Goal: Entertainment & Leisure: Browse casually

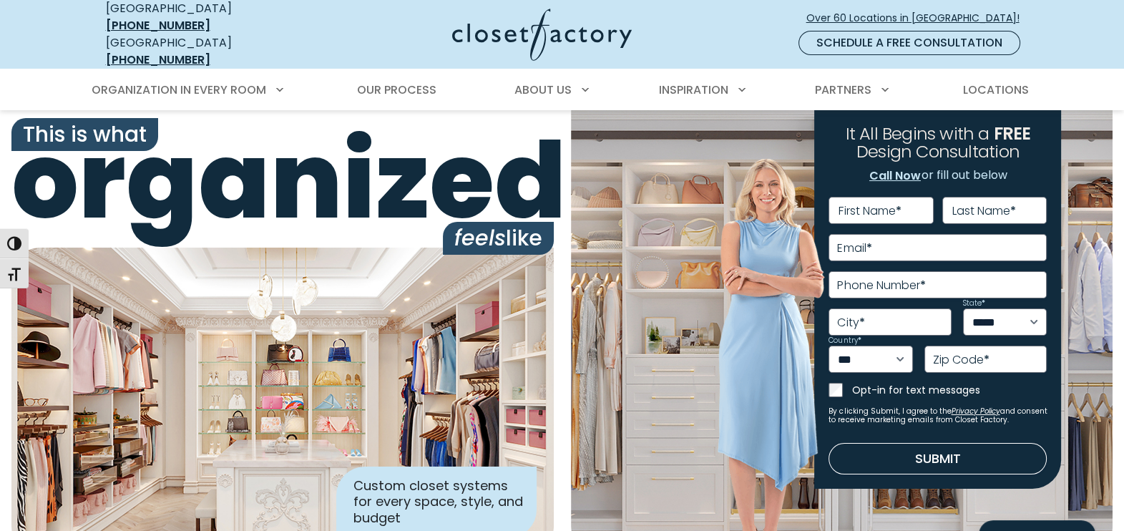
scroll to position [663, 0]
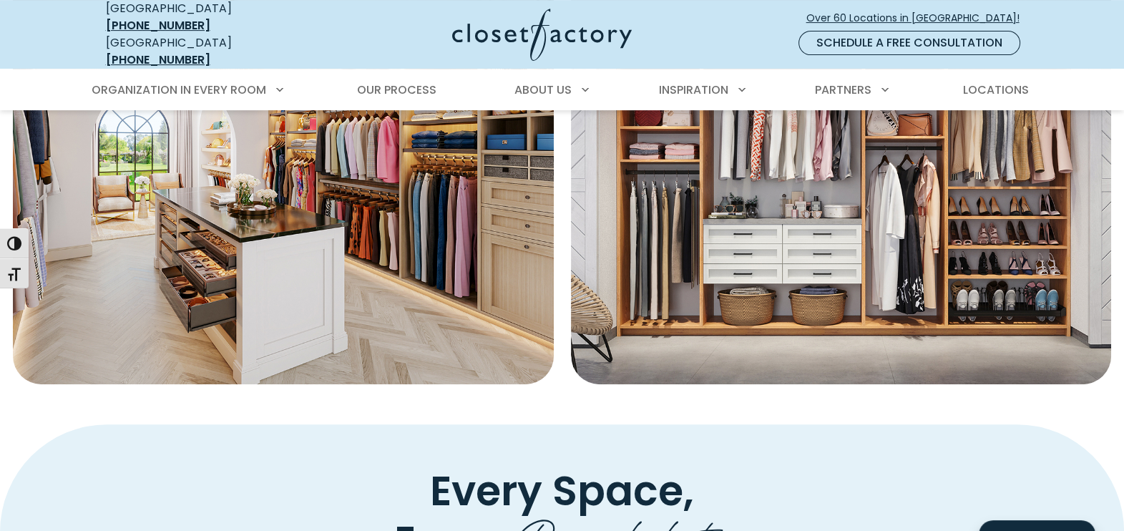
drag, startPoint x: 1112, startPoint y: 131, endPoint x: 1129, endPoint y: 40, distance: 92.4
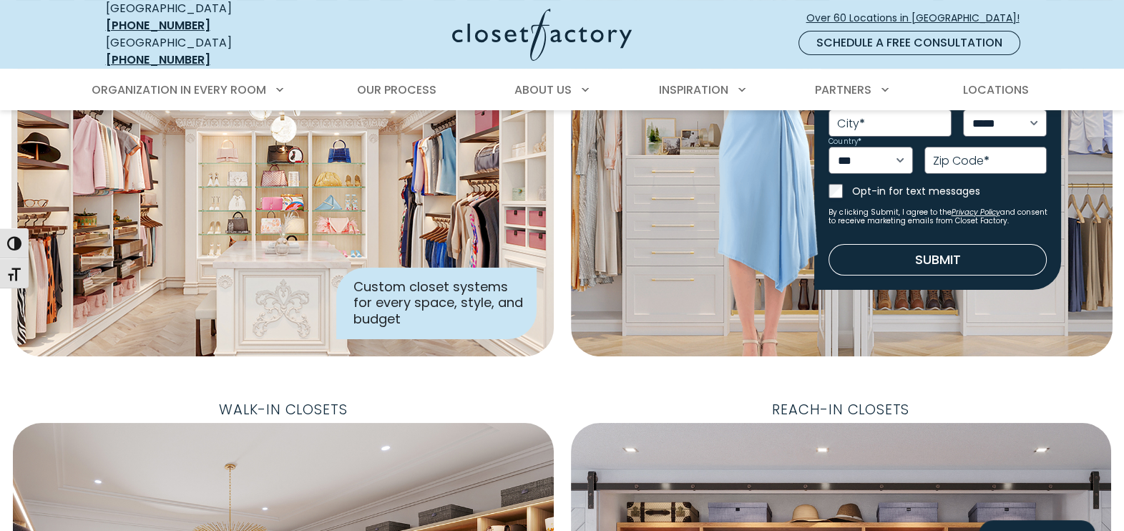
click at [940, 155] on label "Zip Code *" at bounding box center [961, 160] width 57 height 11
click at [940, 147] on input "Zip Code *" at bounding box center [986, 160] width 122 height 27
type input "*****"
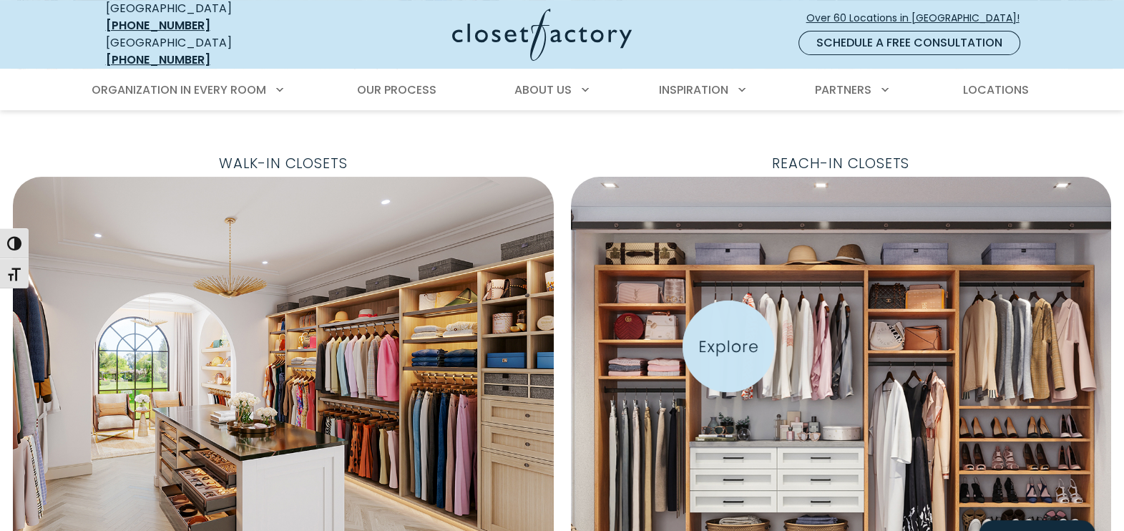
scroll to position [472, 0]
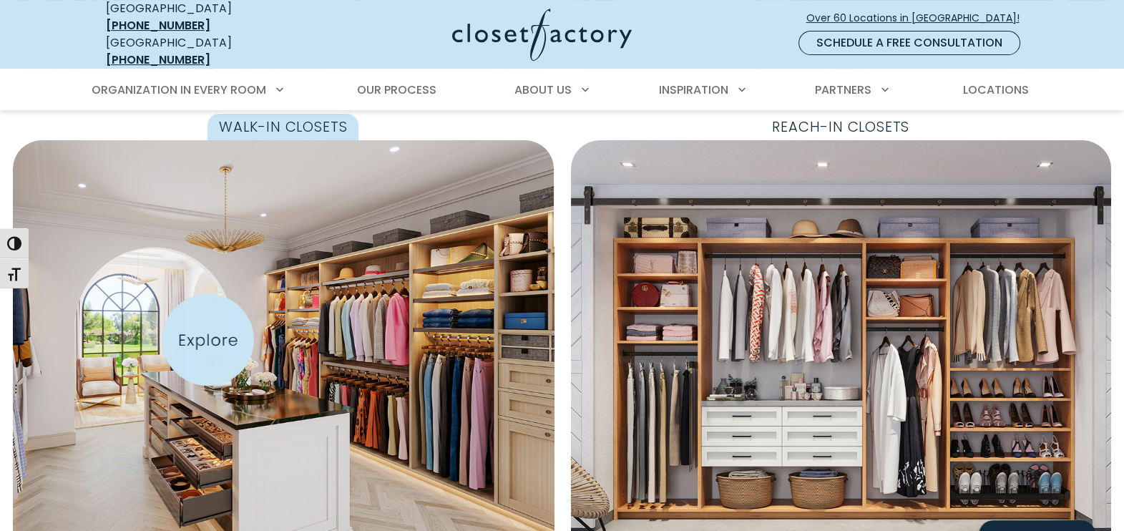
click at [208, 340] on img "Featured Images" at bounding box center [283, 353] width 587 height 462
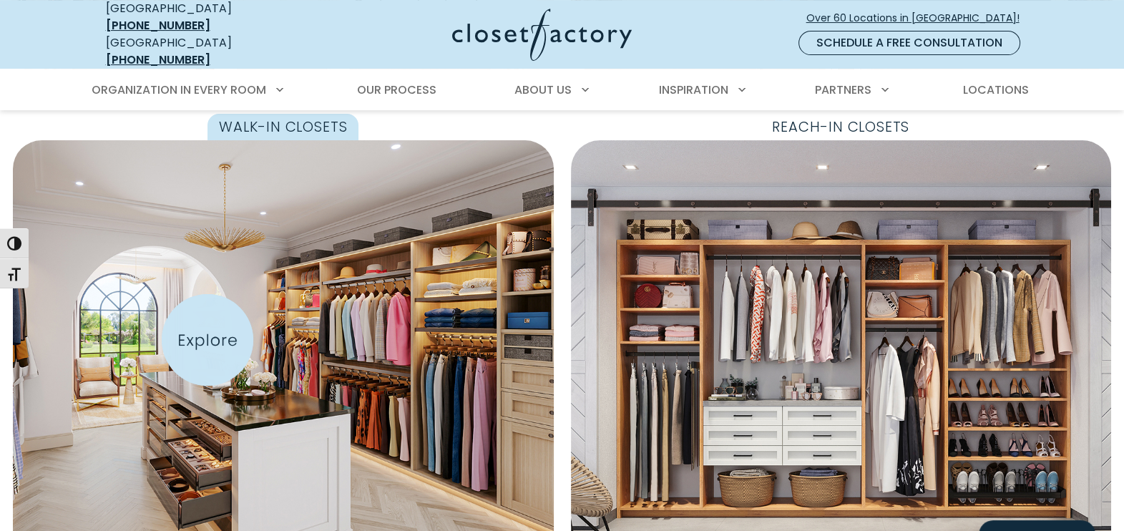
scroll to position [808, 0]
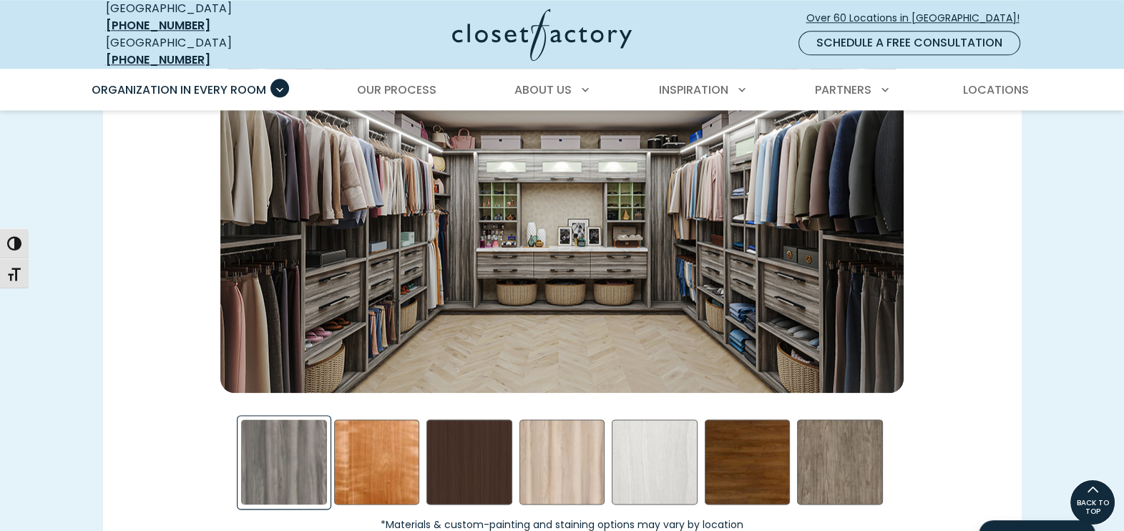
scroll to position [2068, 0]
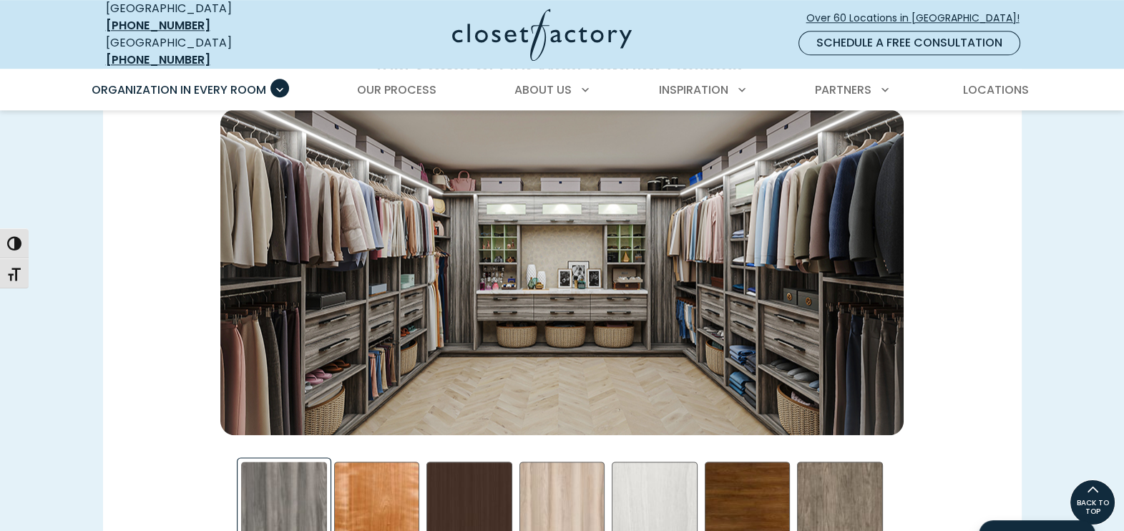
drag, startPoint x: 0, startPoint y: 0, endPoint x: 706, endPoint y: 257, distance: 751.0
drag, startPoint x: 706, startPoint y: 257, endPoint x: 967, endPoint y: 167, distance: 276.1
click at [967, 167] on div "Just Some of Our Most Popular Finishes *Materials & custom-painting and stainin…" at bounding box center [562, 336] width 936 height 575
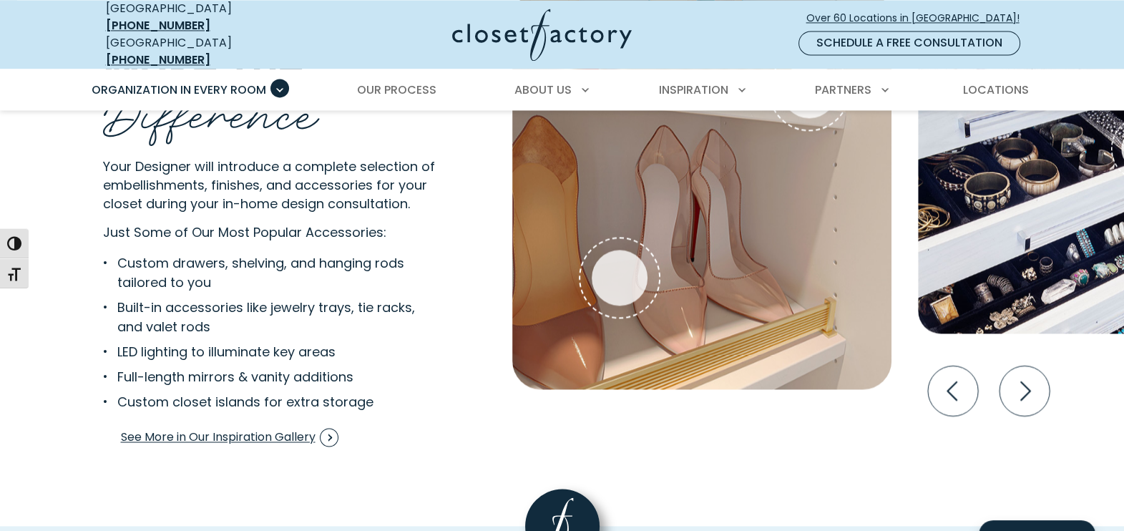
scroll to position [2819, 0]
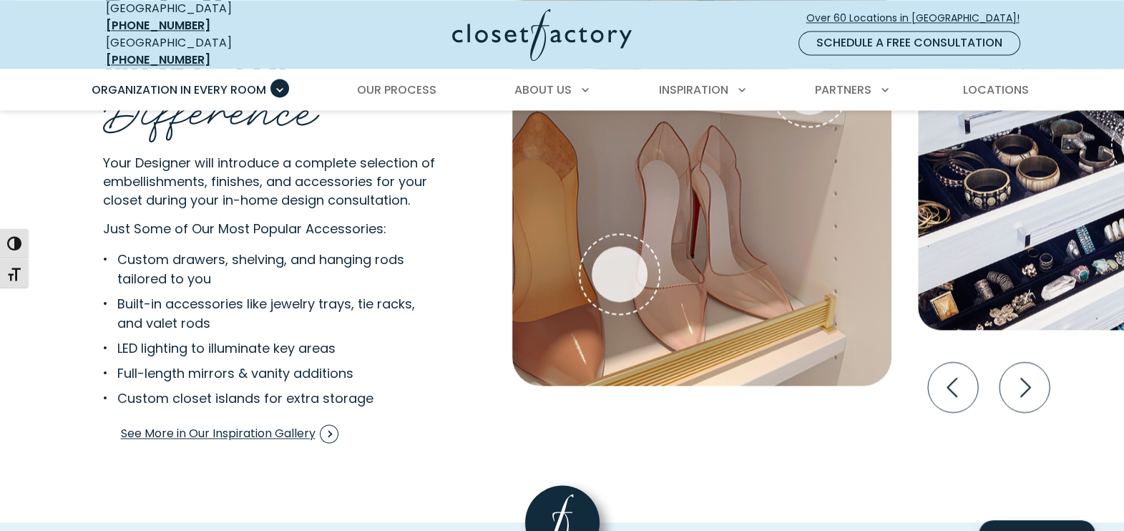
click at [967, 167] on img "Interactive Gallery" at bounding box center [1069, 170] width 303 height 318
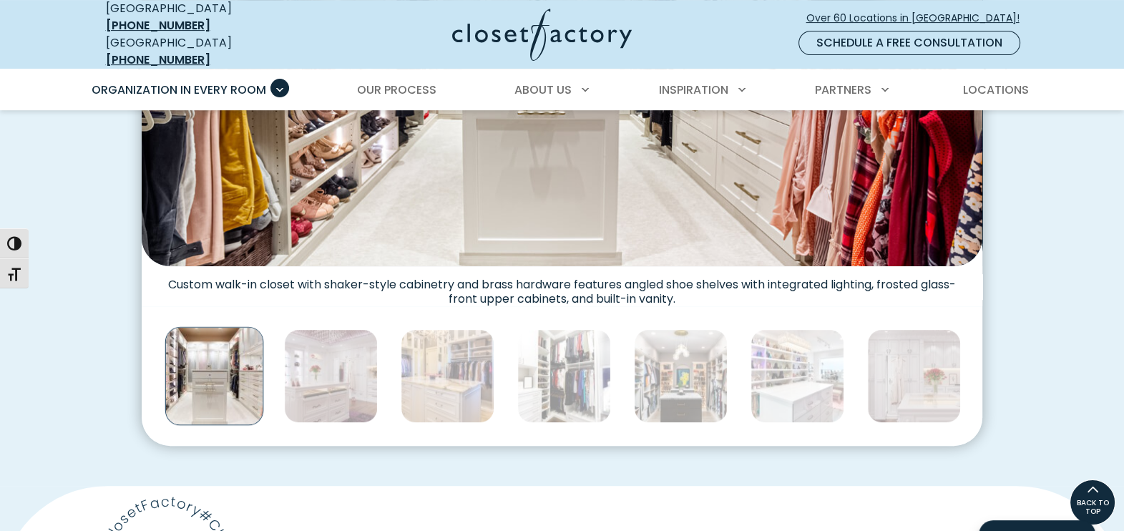
scroll to position [692, 0]
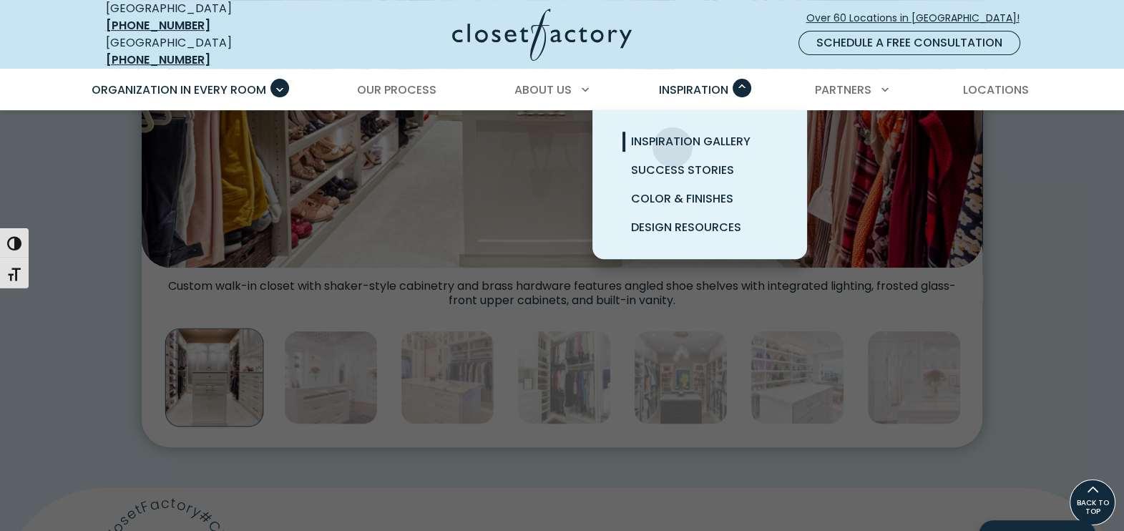
click at [673, 136] on span "Inspiration Gallery" at bounding box center [691, 141] width 120 height 16
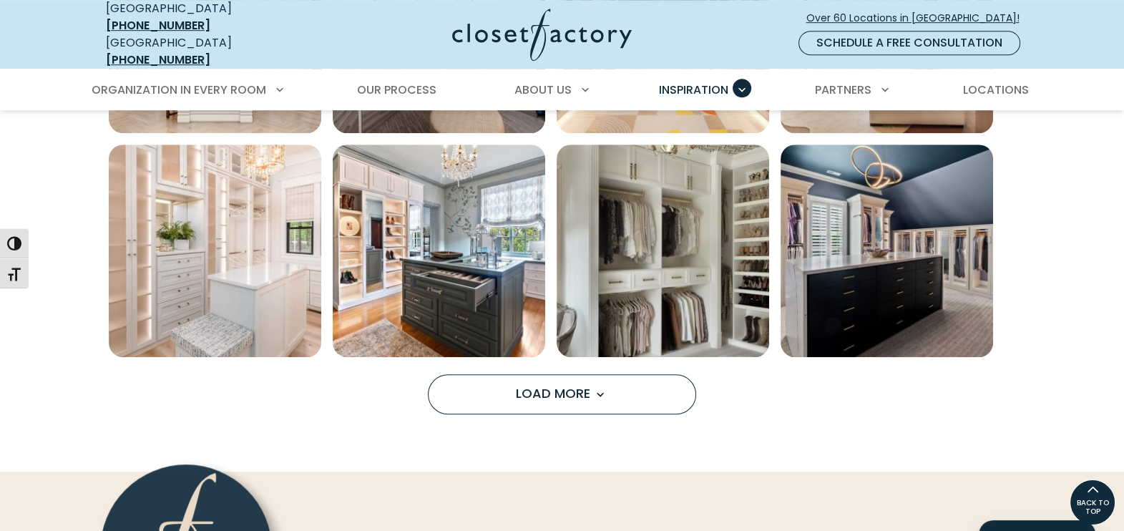
scroll to position [1112, 0]
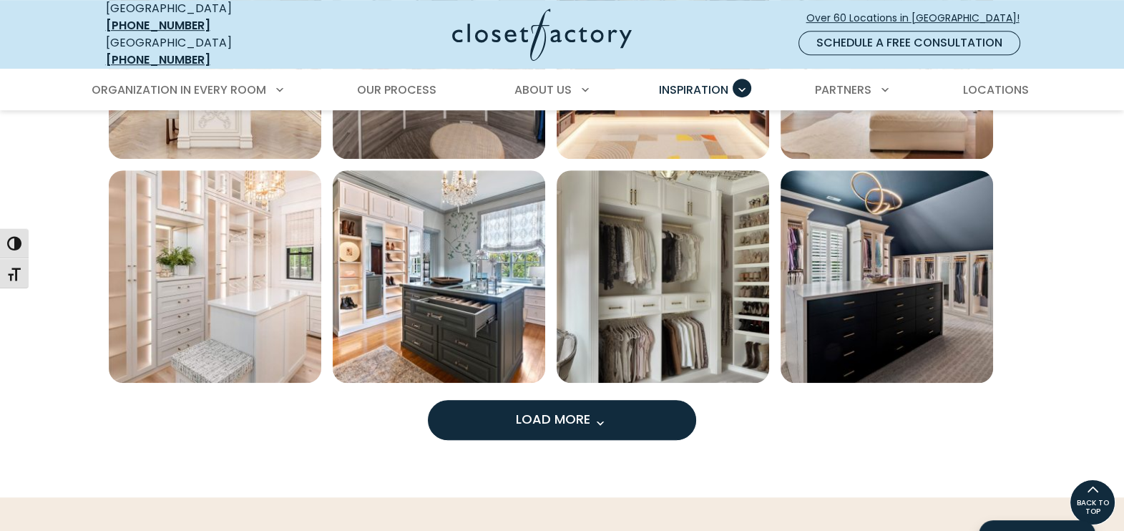
click at [545, 410] on span "Load More" at bounding box center [562, 419] width 93 height 18
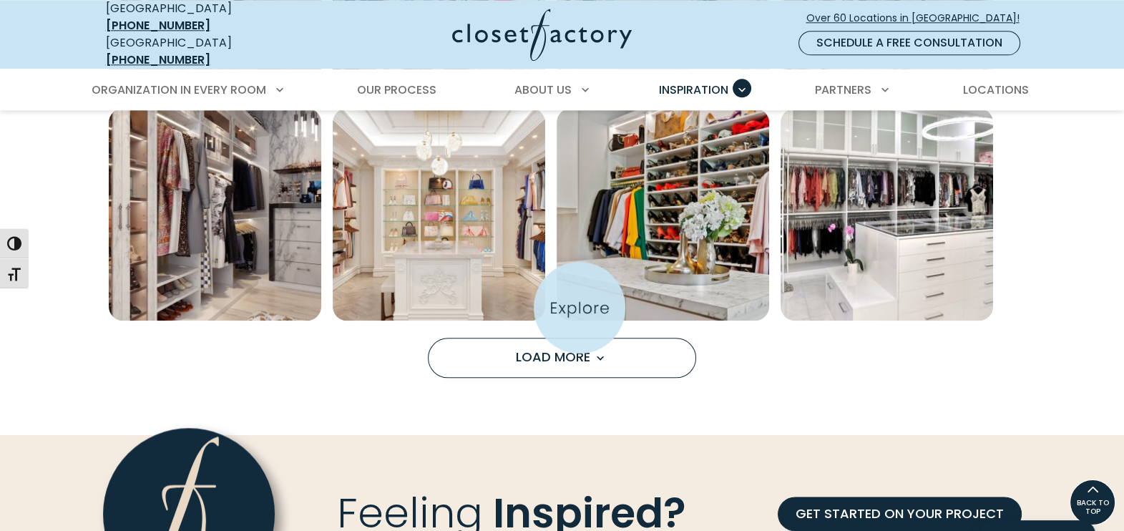
scroll to position [2054, 0]
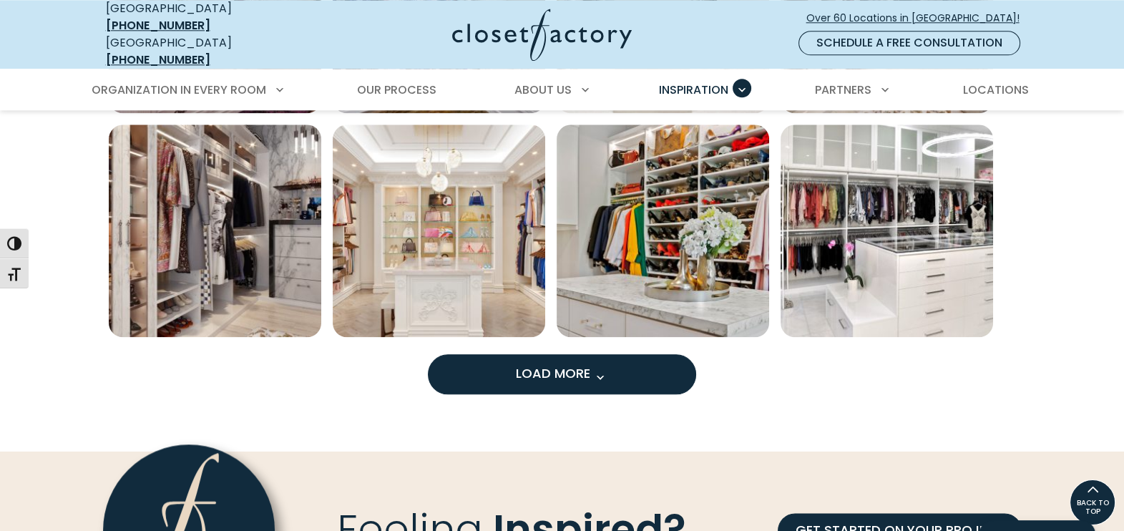
click at [562, 364] on span "Load More" at bounding box center [562, 373] width 93 height 18
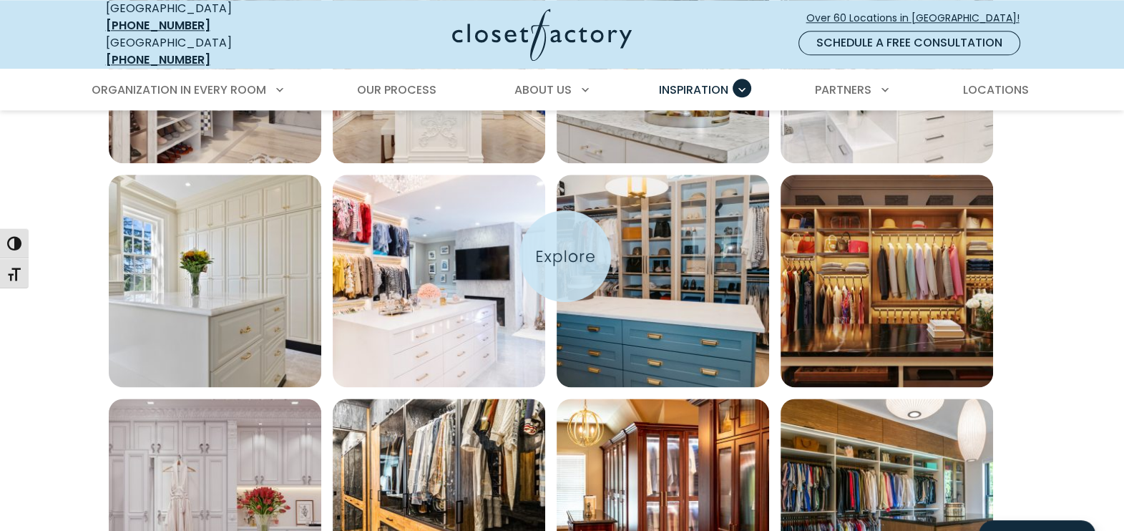
scroll to position [2235, 0]
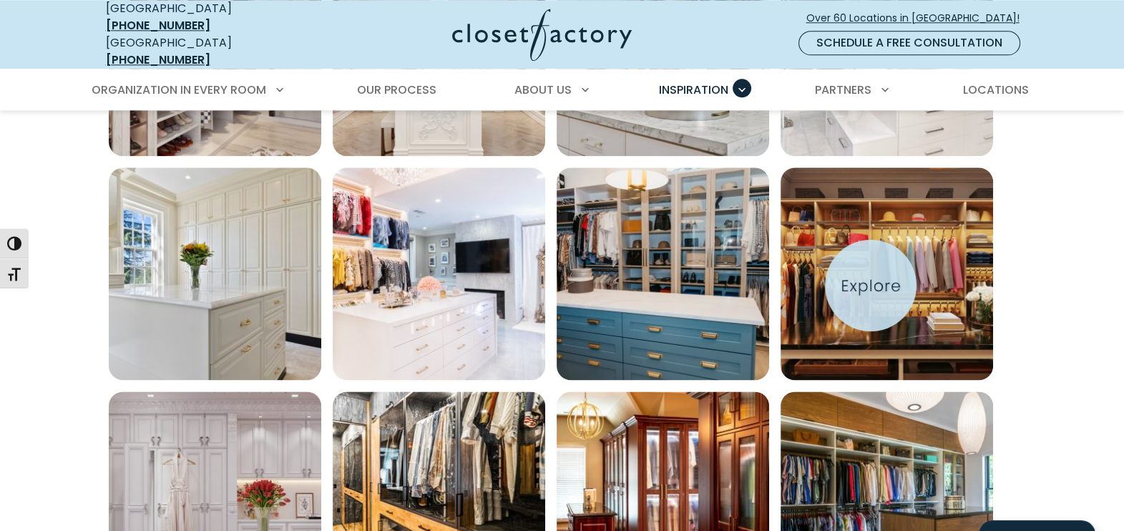
click at [871, 286] on img "Open inspiration gallery to preview enlarged image" at bounding box center [887, 273] width 213 height 213
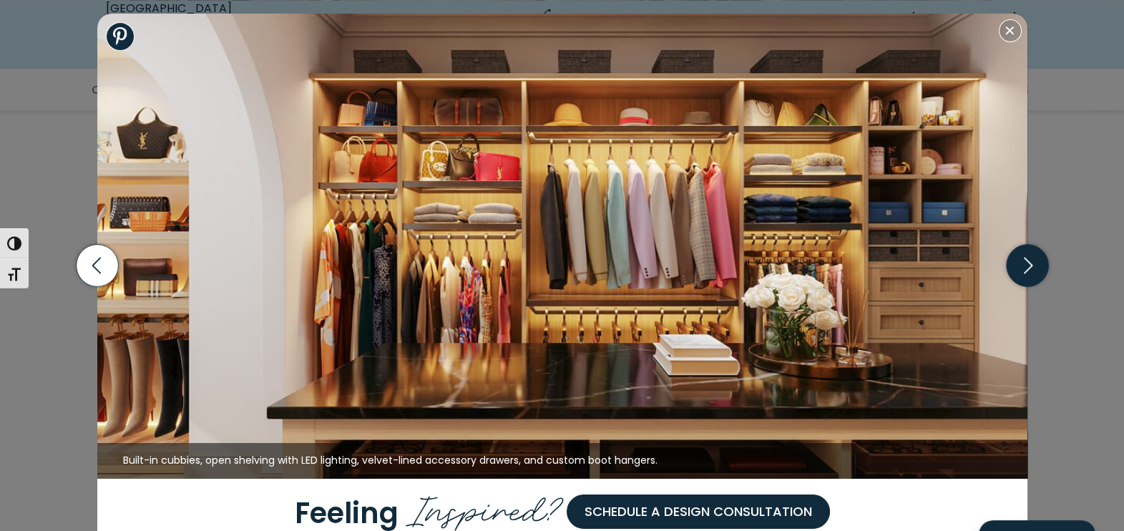
click at [1028, 271] on icon "button" at bounding box center [1027, 266] width 42 height 42
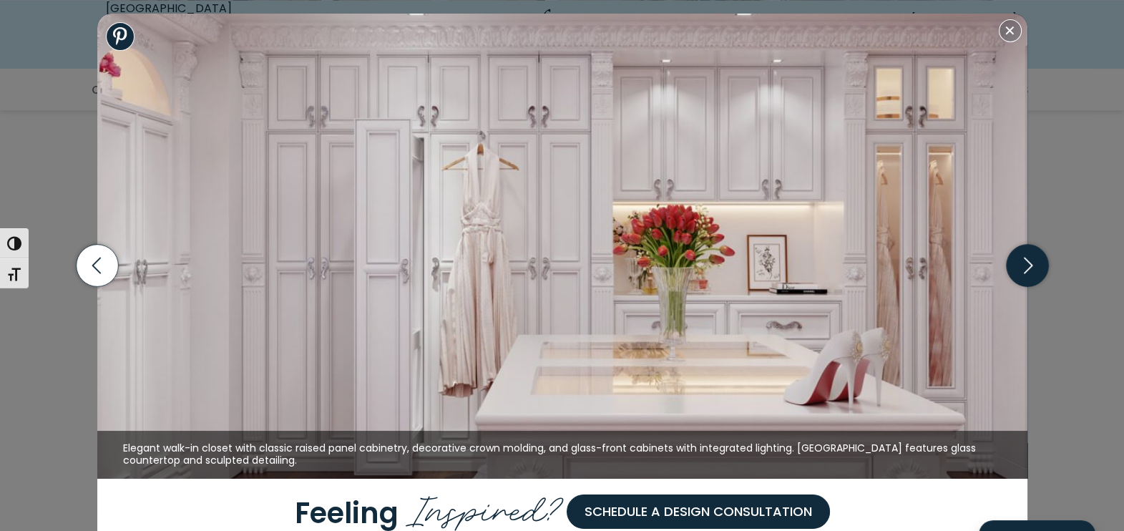
click at [1028, 271] on icon "button" at bounding box center [1027, 266] width 42 height 42
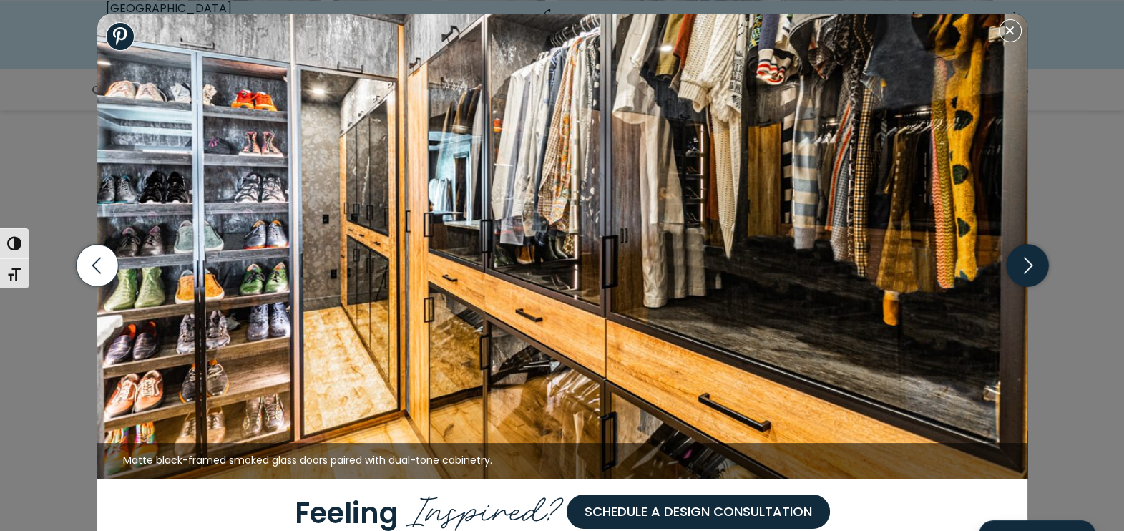
click at [1028, 271] on icon "button" at bounding box center [1027, 266] width 42 height 42
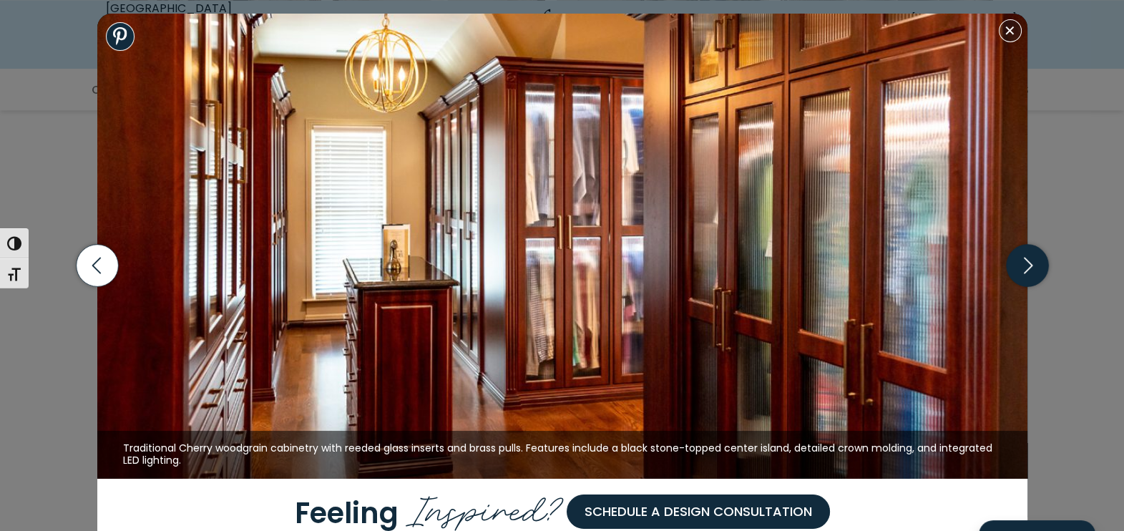
click at [1028, 271] on icon "button" at bounding box center [1027, 266] width 42 height 42
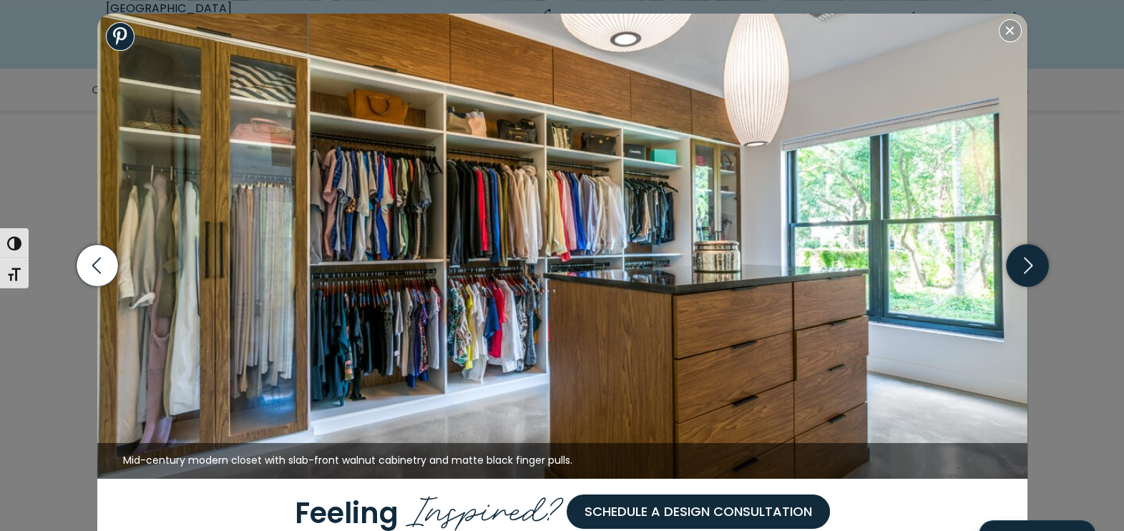
click at [1028, 271] on icon "button" at bounding box center [1027, 266] width 42 height 42
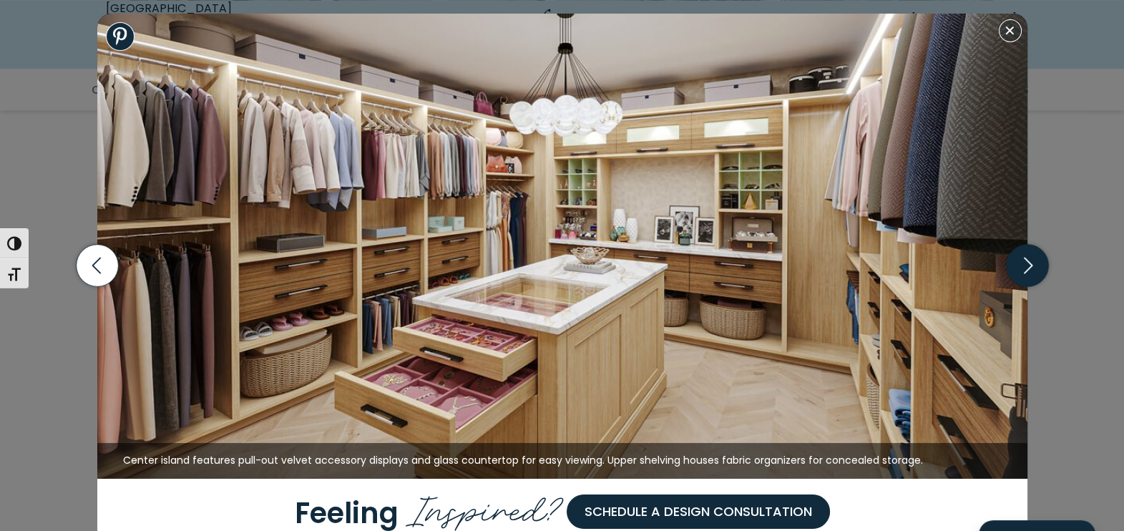
click at [1028, 271] on icon "button" at bounding box center [1027, 266] width 42 height 42
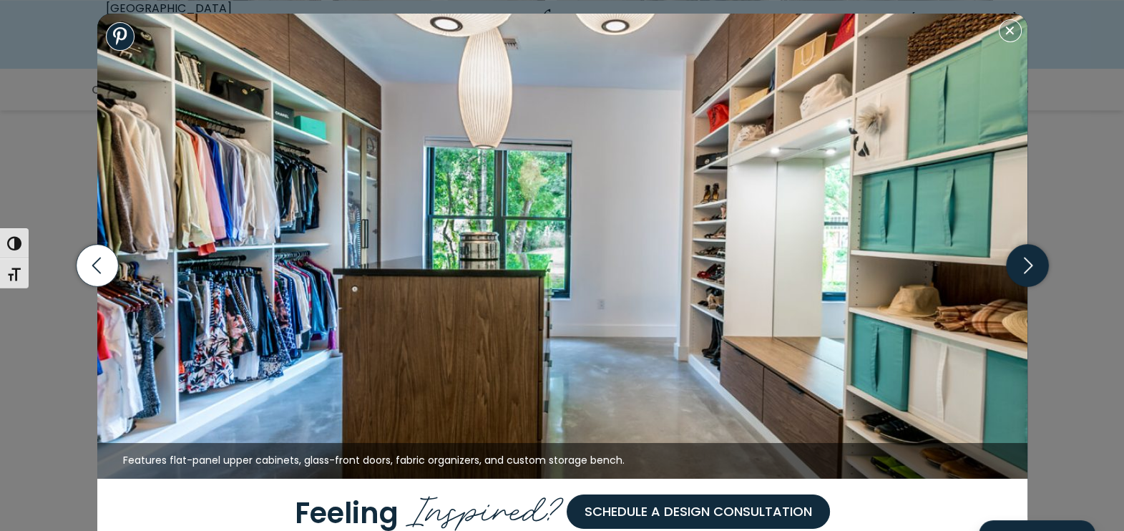
click at [1028, 271] on icon "button" at bounding box center [1027, 266] width 42 height 42
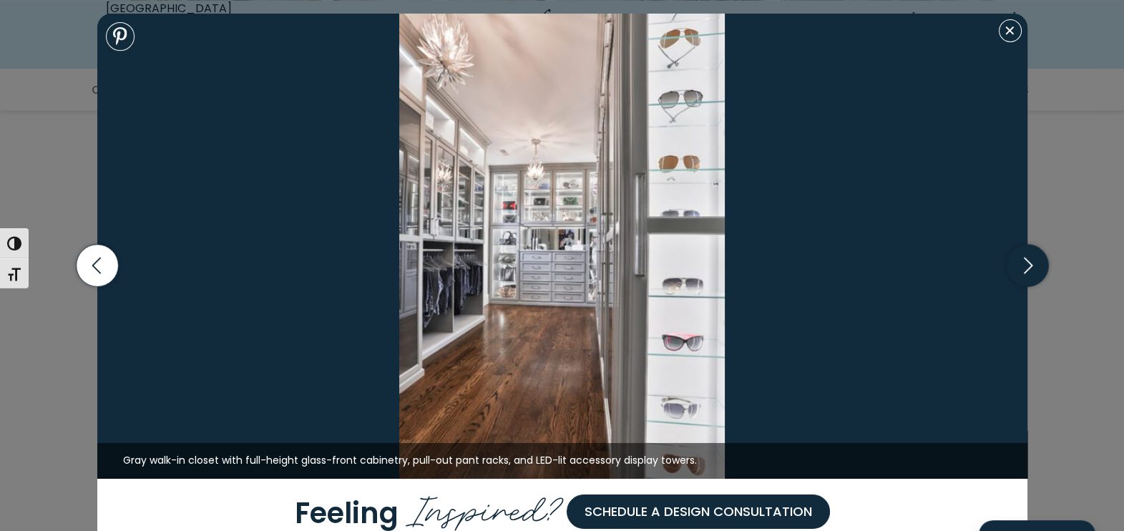
click at [1028, 271] on icon "button" at bounding box center [1027, 266] width 42 height 42
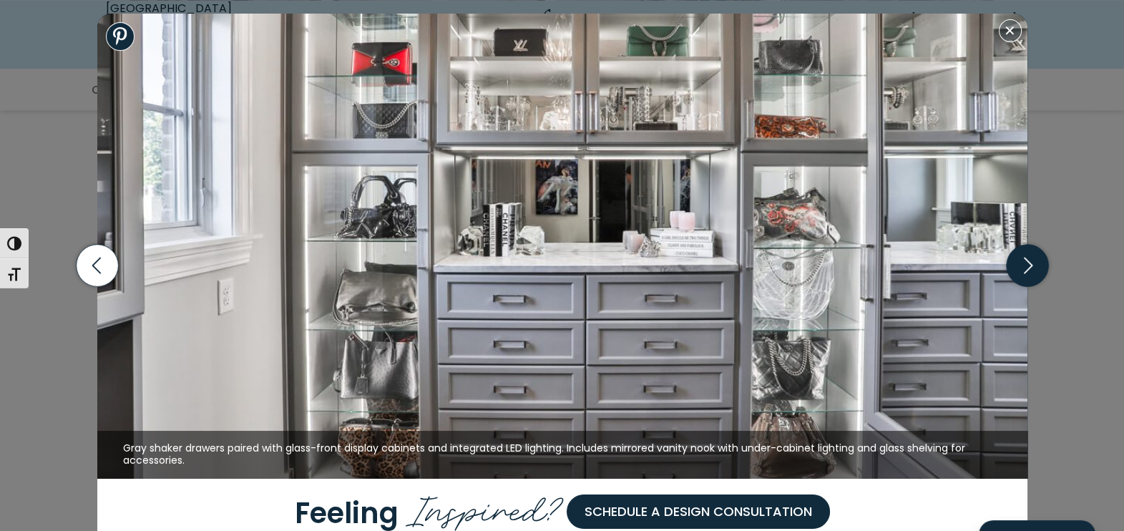
click at [1028, 271] on icon "button" at bounding box center [1027, 266] width 42 height 42
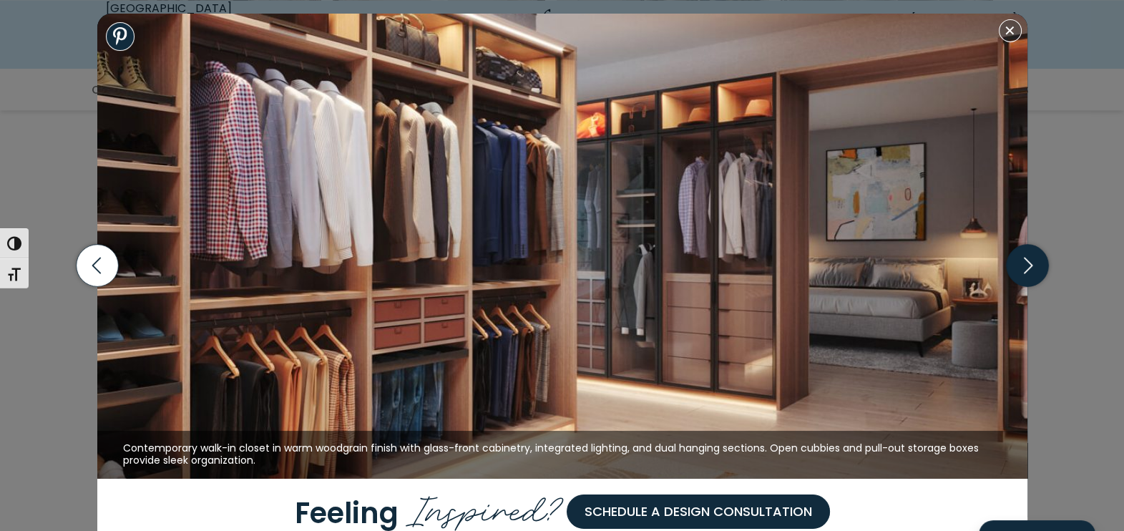
click at [1028, 271] on icon "button" at bounding box center [1027, 266] width 42 height 42
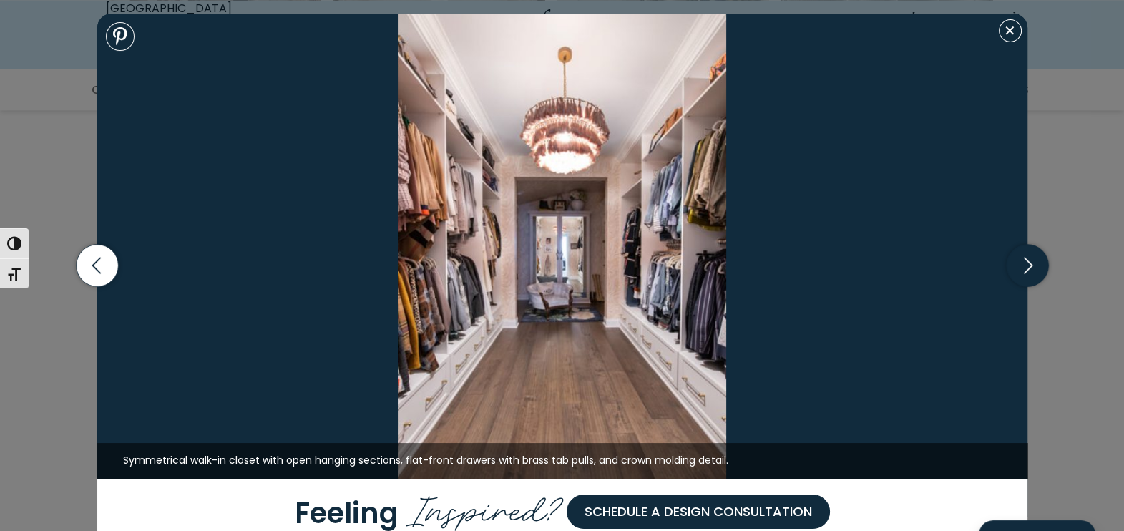
click at [1028, 271] on icon "button" at bounding box center [1027, 266] width 42 height 42
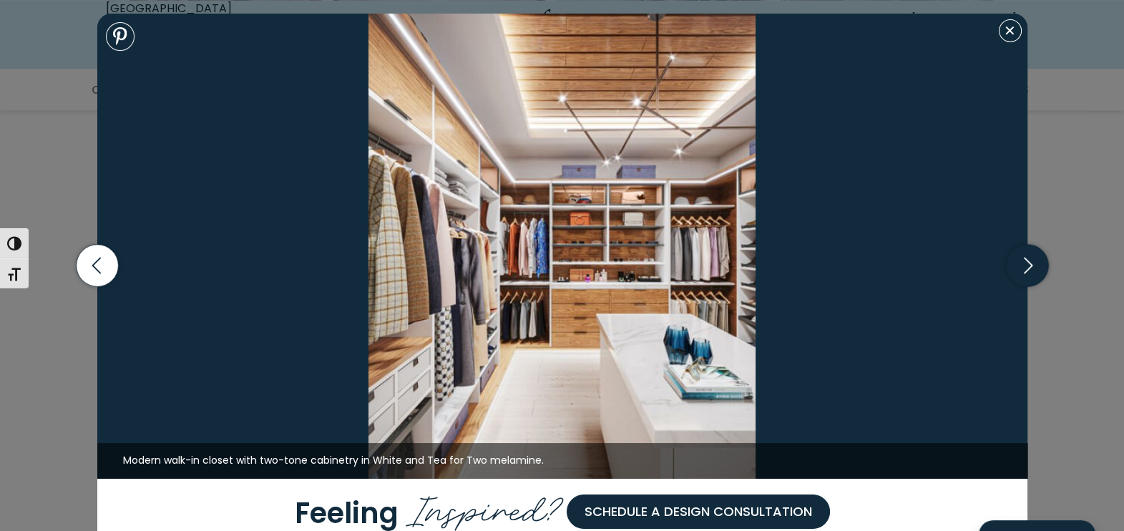
click at [1028, 271] on icon "button" at bounding box center [1027, 266] width 42 height 42
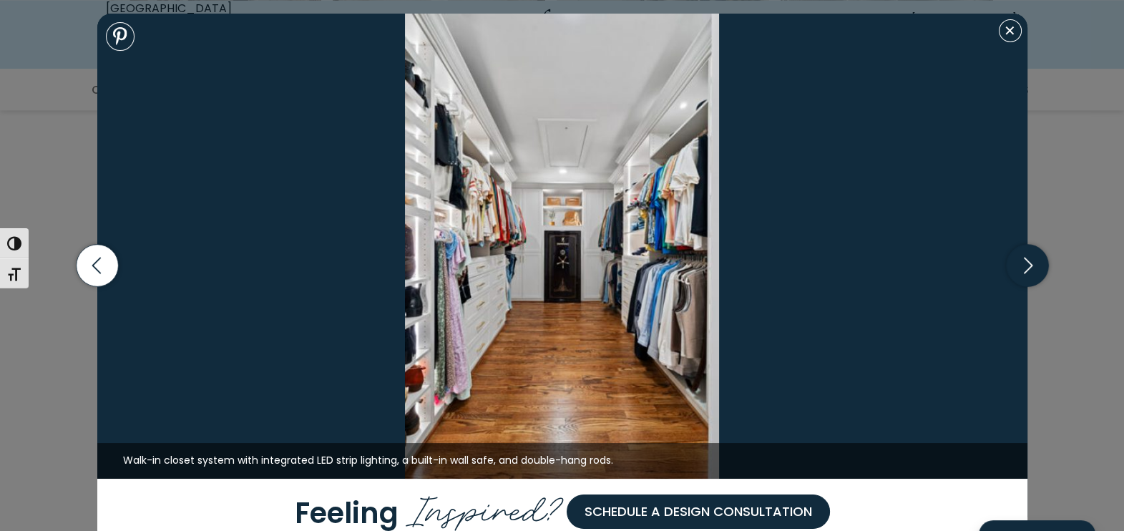
click at [1028, 271] on icon "button" at bounding box center [1027, 266] width 42 height 42
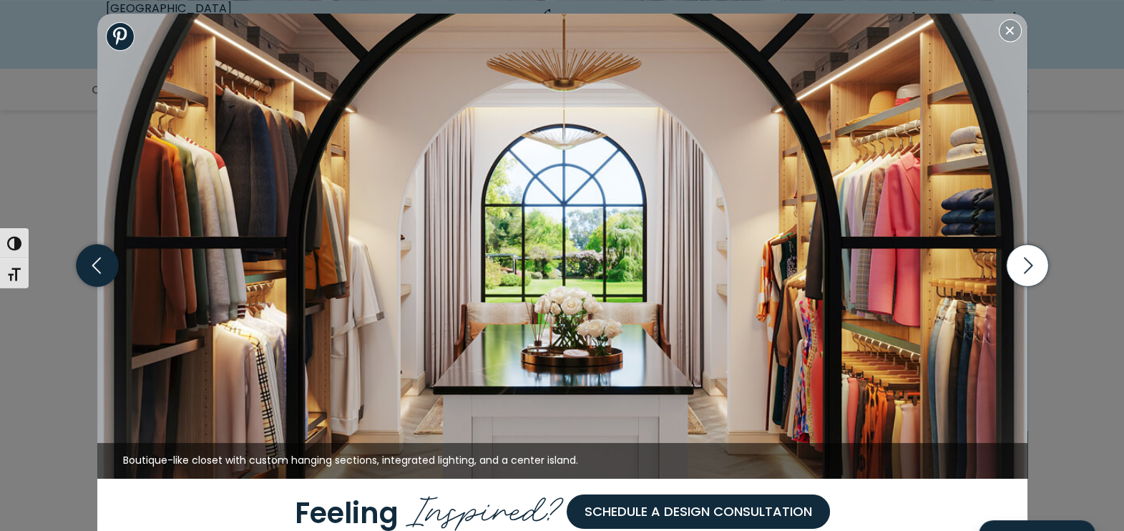
click at [100, 276] on icon "button" at bounding box center [97, 266] width 42 height 42
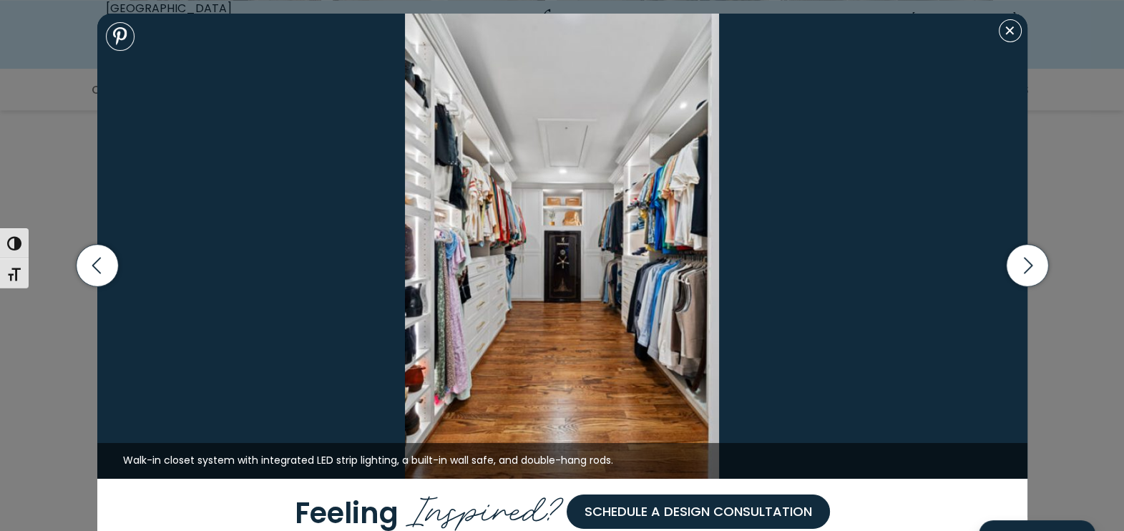
scroll to position [2330, 0]
click at [1031, 275] on icon "button" at bounding box center [1027, 266] width 42 height 42
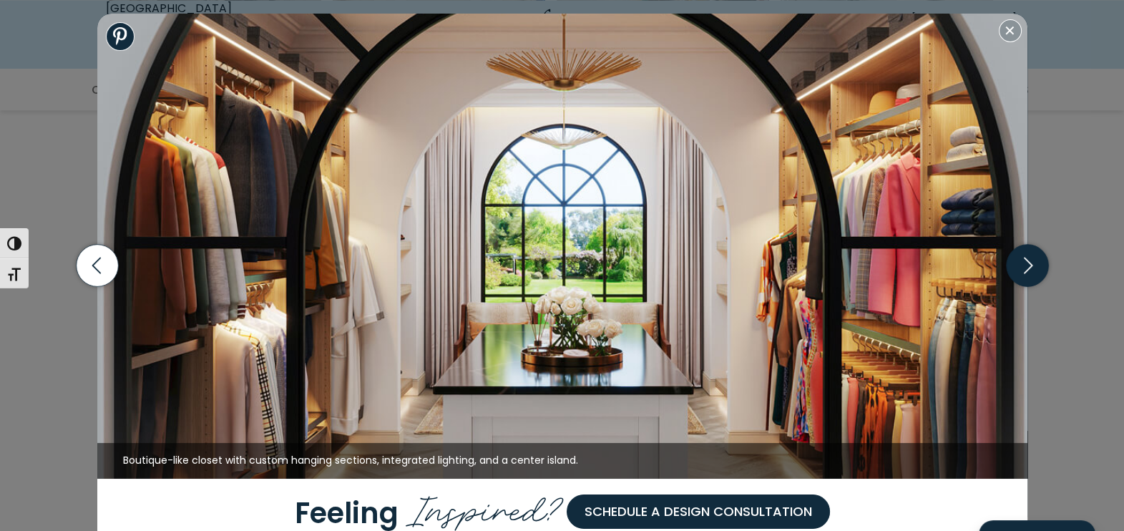
click at [1031, 275] on icon "button" at bounding box center [1027, 266] width 42 height 42
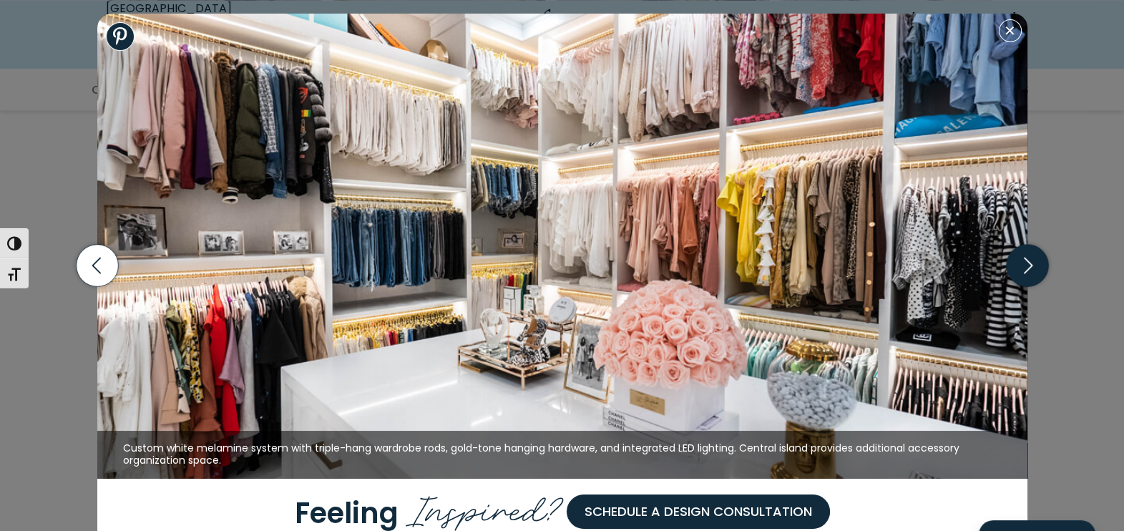
click at [1031, 275] on icon "button" at bounding box center [1027, 266] width 42 height 42
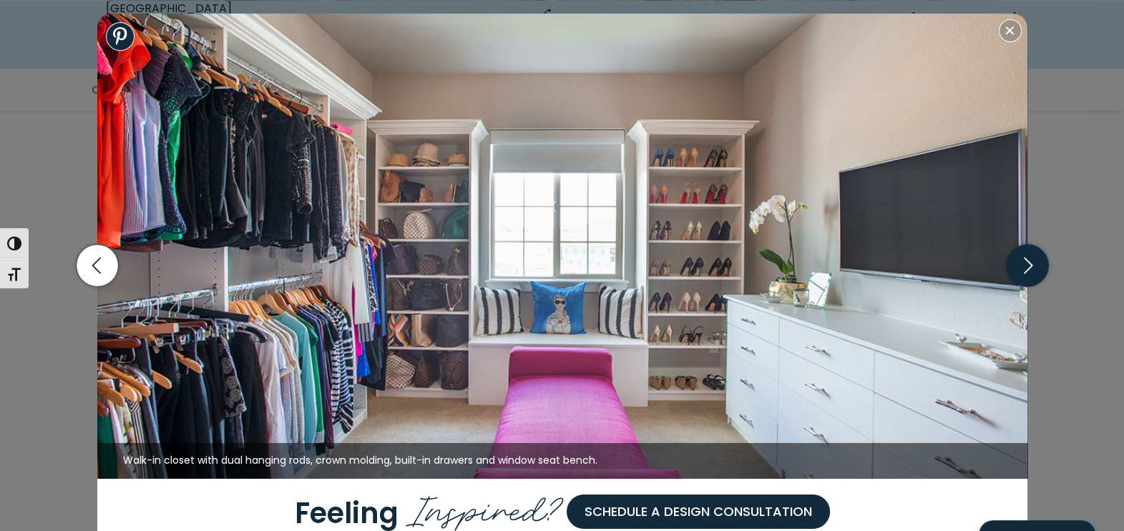
click at [1031, 275] on icon "button" at bounding box center [1027, 266] width 42 height 42
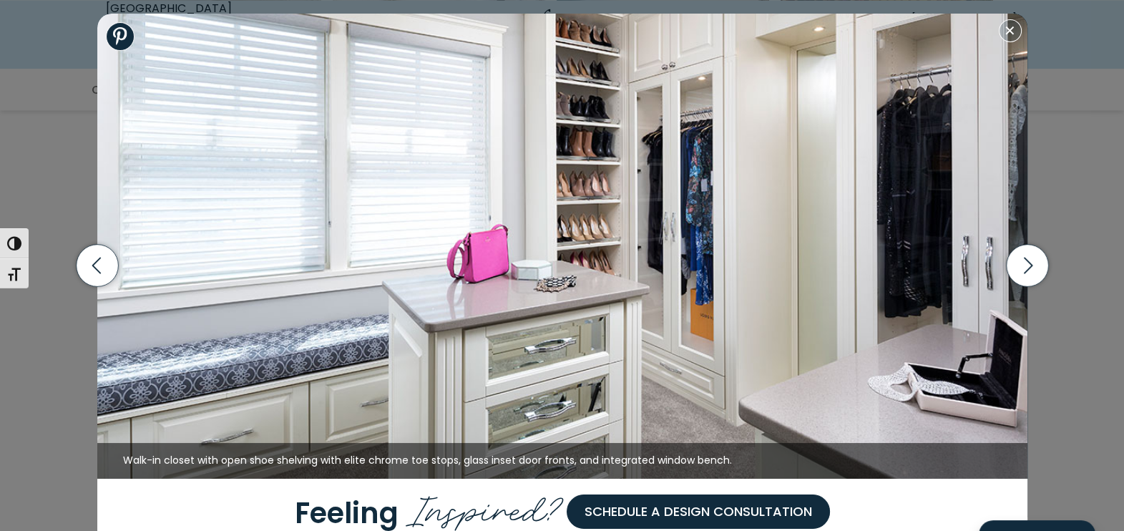
scroll to position [2544, 0]
click at [1030, 258] on icon "button" at bounding box center [1027, 266] width 42 height 42
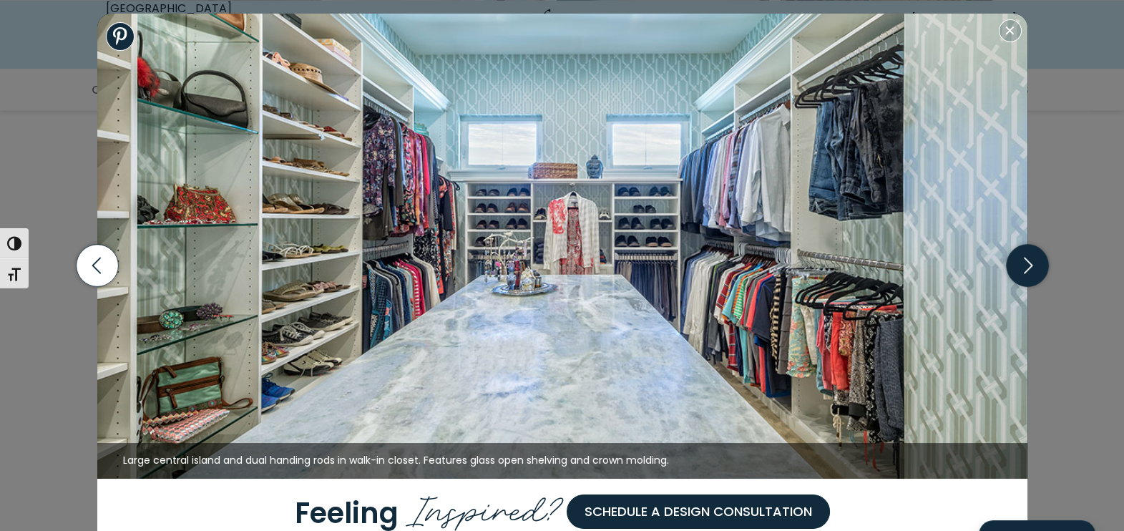
click at [1030, 258] on icon "button" at bounding box center [1027, 266] width 42 height 42
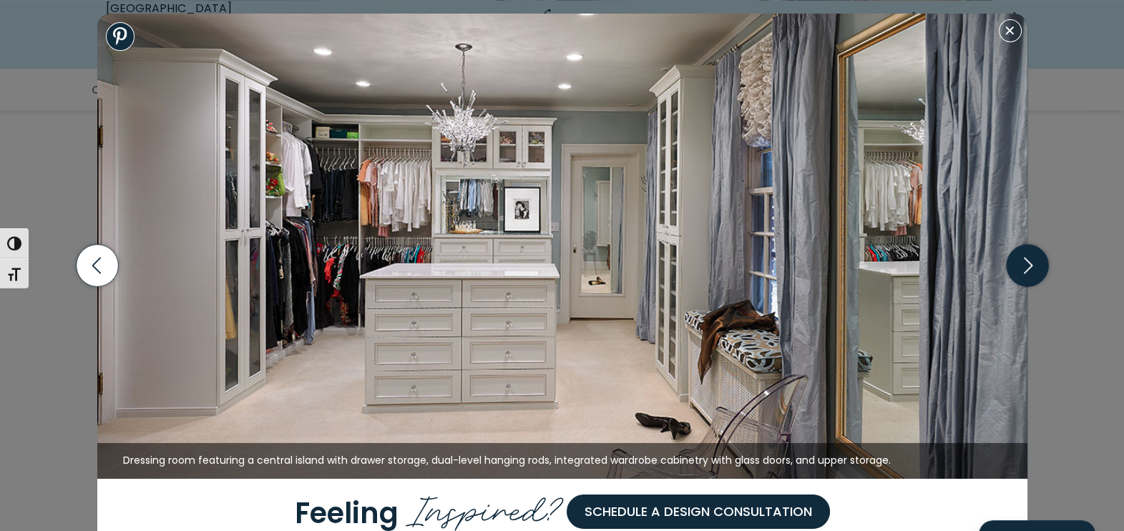
click at [1024, 261] on icon "button" at bounding box center [1027, 266] width 42 height 42
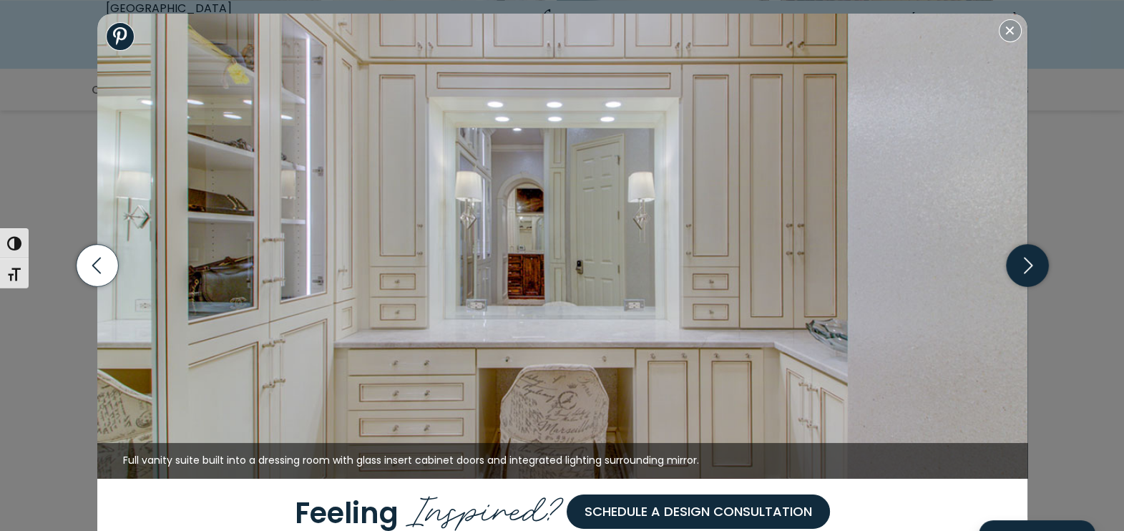
click at [1024, 261] on icon "button" at bounding box center [1027, 266] width 42 height 42
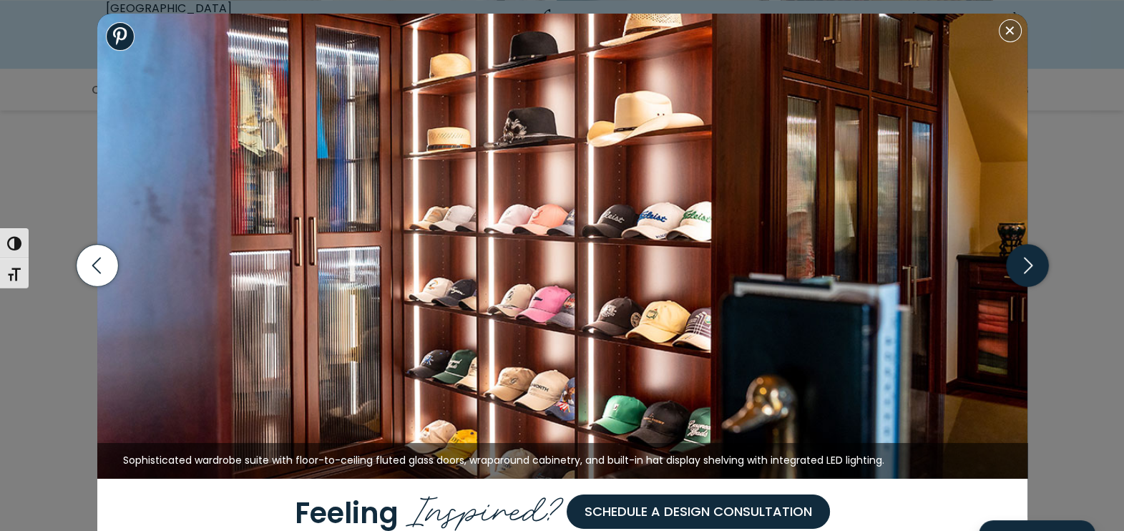
click at [1024, 261] on icon "button" at bounding box center [1027, 266] width 42 height 42
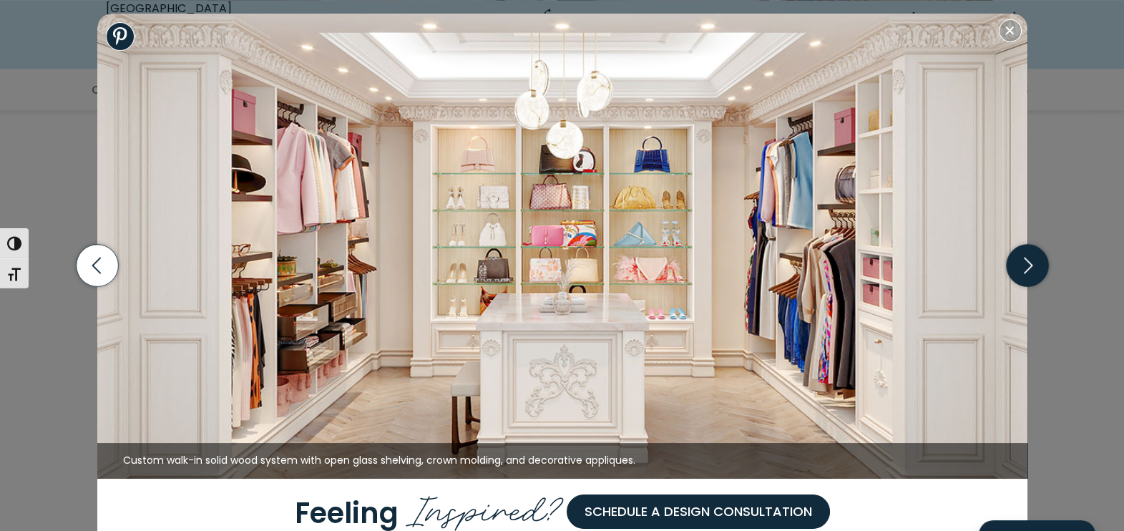
scroll to position [2606, 0]
click at [1024, 261] on icon "button" at bounding box center [1027, 266] width 42 height 42
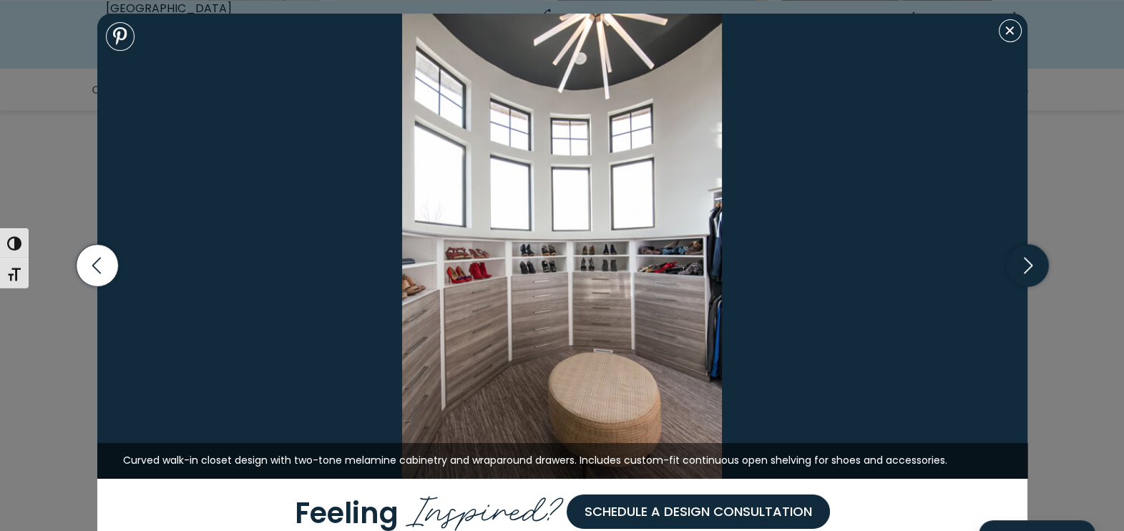
click at [1024, 261] on icon "button" at bounding box center [1027, 266] width 42 height 42
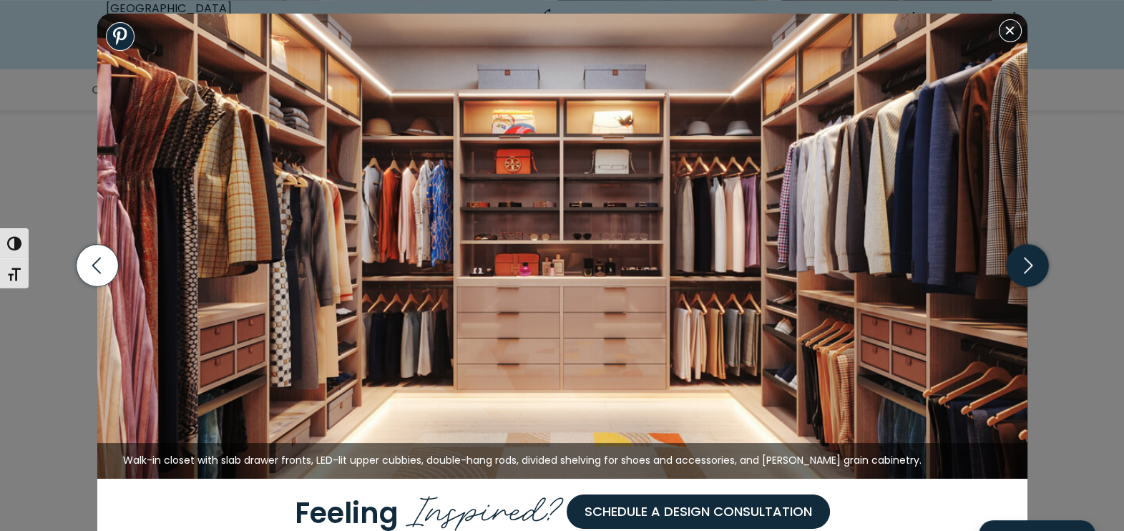
click at [1024, 261] on icon "button" at bounding box center [1027, 266] width 42 height 42
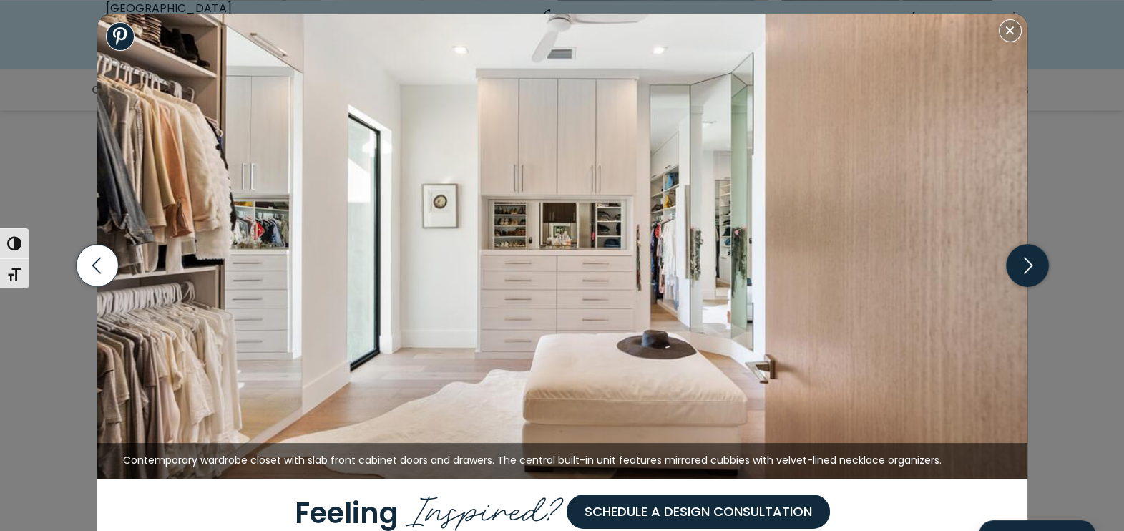
click at [1024, 261] on icon "button" at bounding box center [1027, 266] width 42 height 42
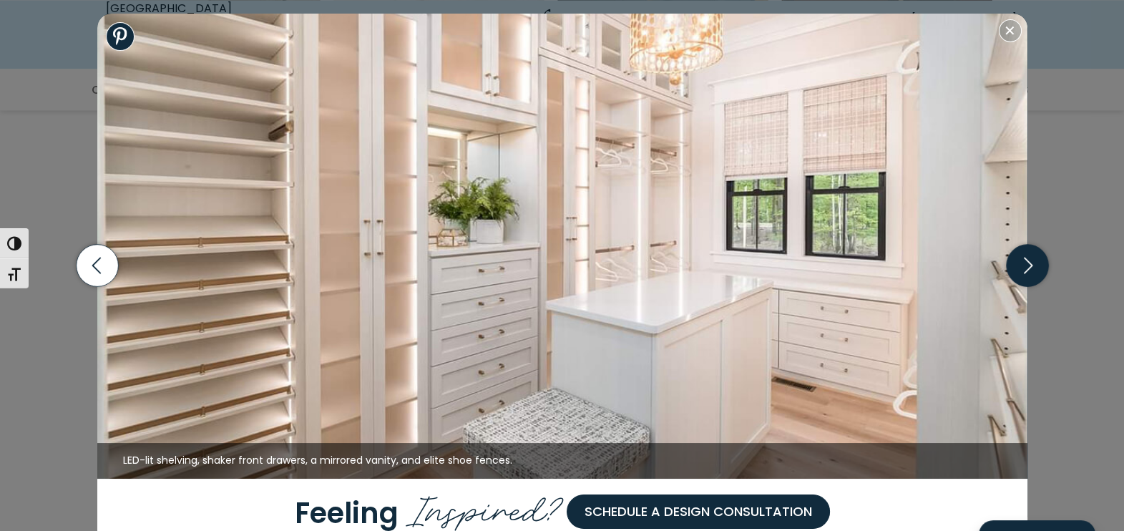
click at [1024, 261] on icon "button" at bounding box center [1027, 266] width 42 height 42
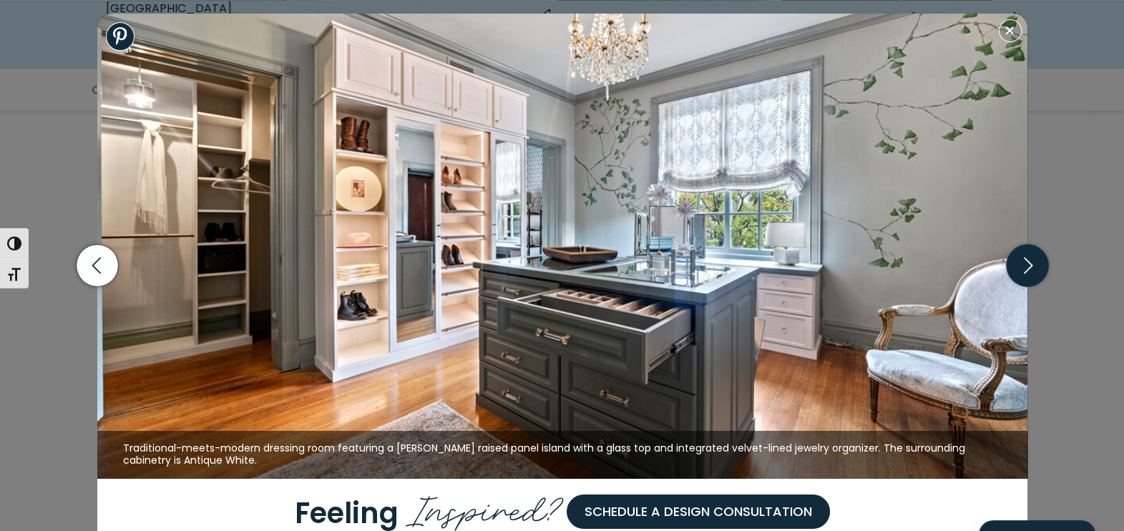
click at [1024, 261] on icon "button" at bounding box center [1027, 266] width 42 height 42
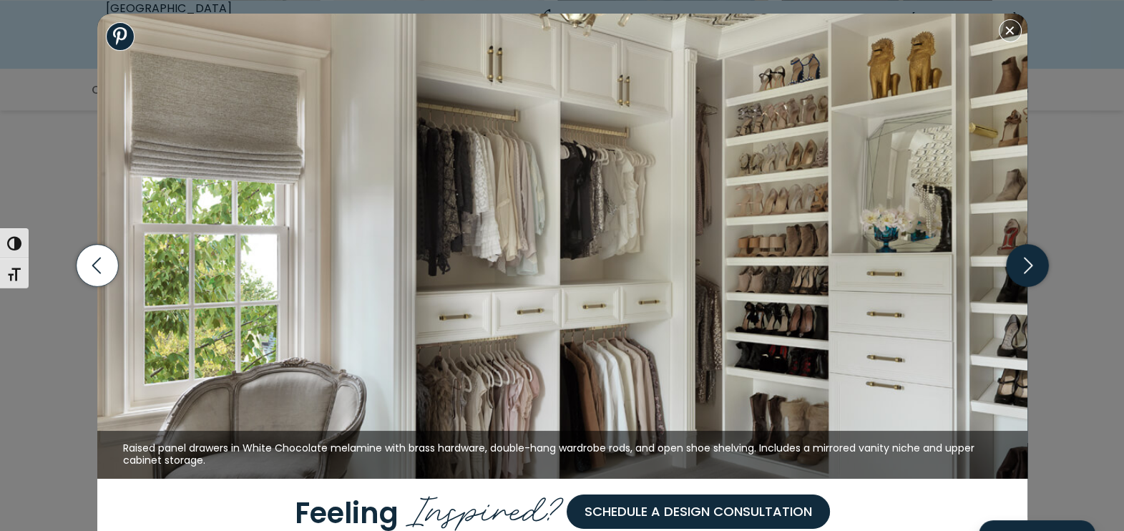
click at [1024, 261] on icon "button" at bounding box center [1027, 266] width 42 height 42
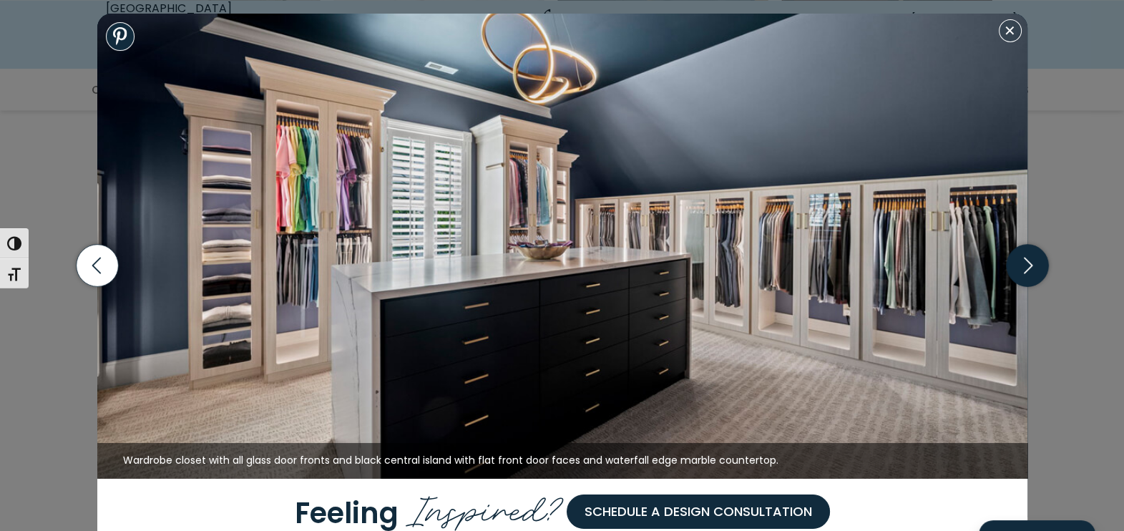
click at [1024, 261] on icon "button" at bounding box center [1027, 266] width 42 height 42
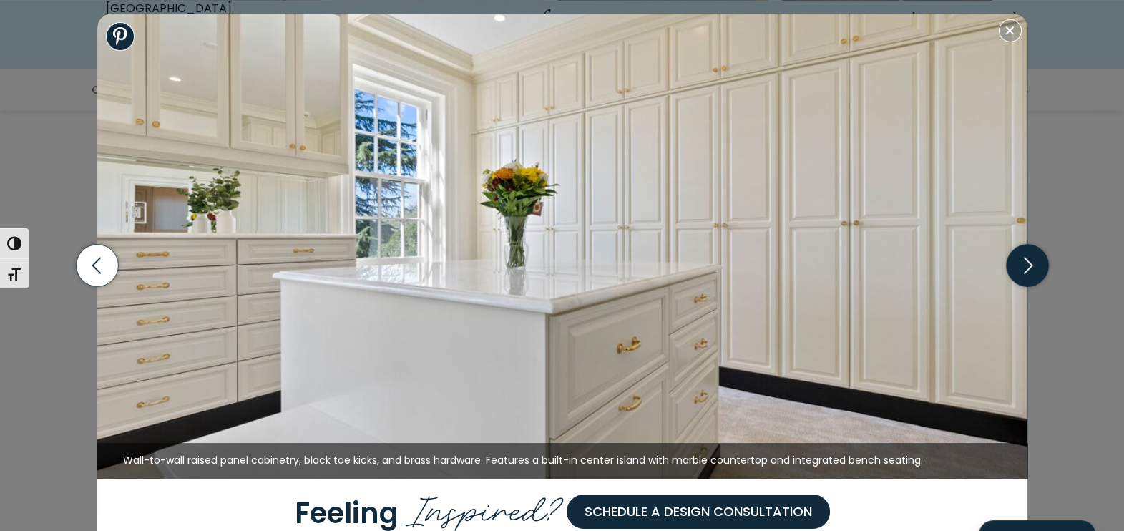
click at [1024, 261] on icon "button" at bounding box center [1027, 266] width 42 height 42
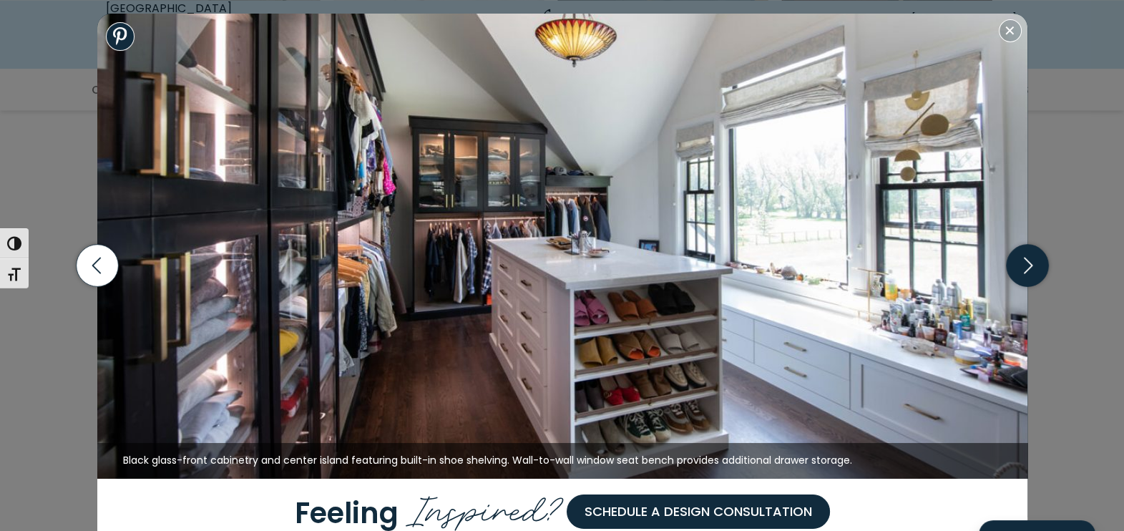
click at [1024, 261] on icon "button" at bounding box center [1027, 266] width 42 height 42
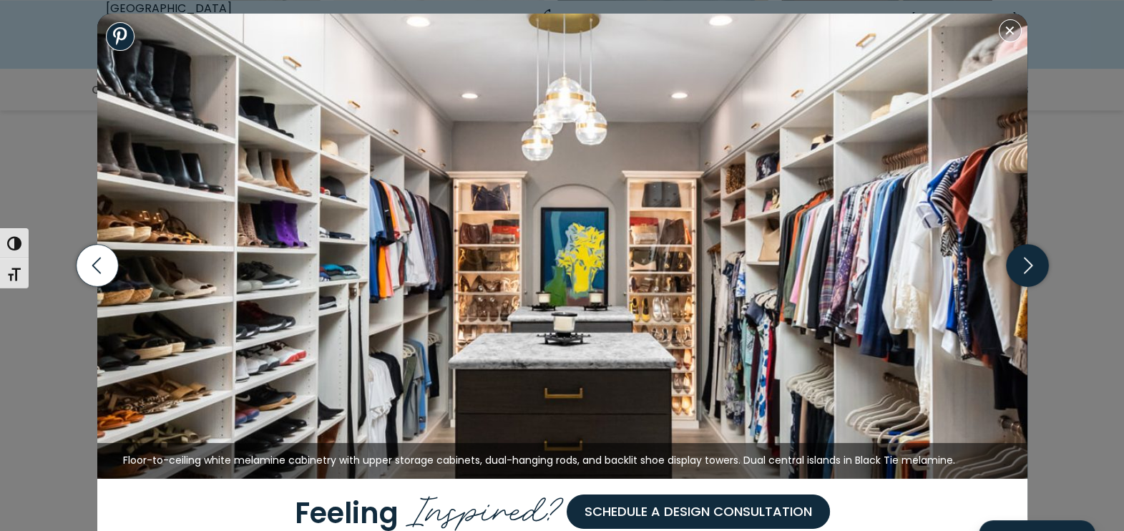
click at [1026, 262] on icon "button" at bounding box center [1027, 266] width 42 height 42
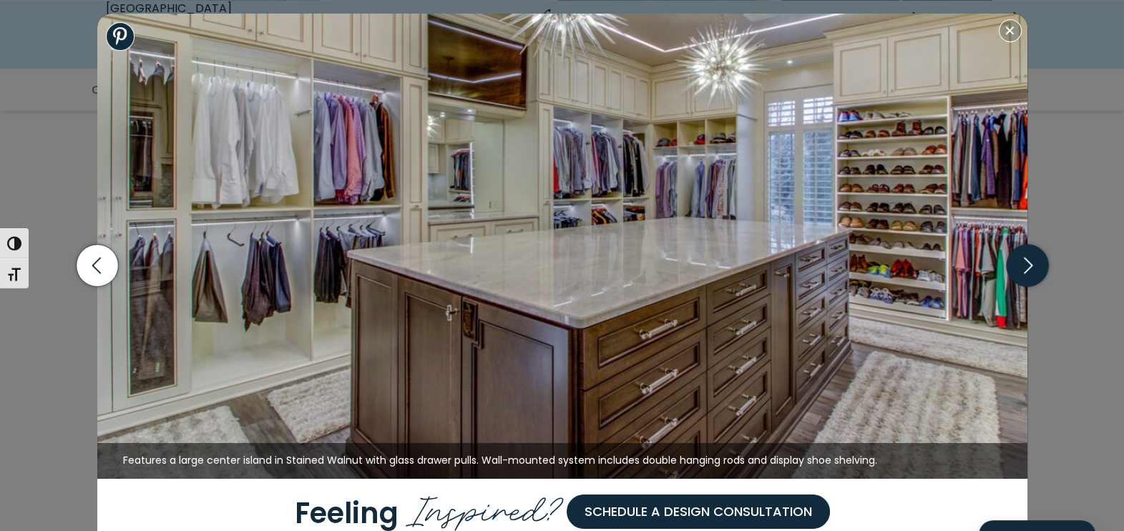
click at [1026, 262] on icon "button" at bounding box center [1027, 266] width 42 height 42
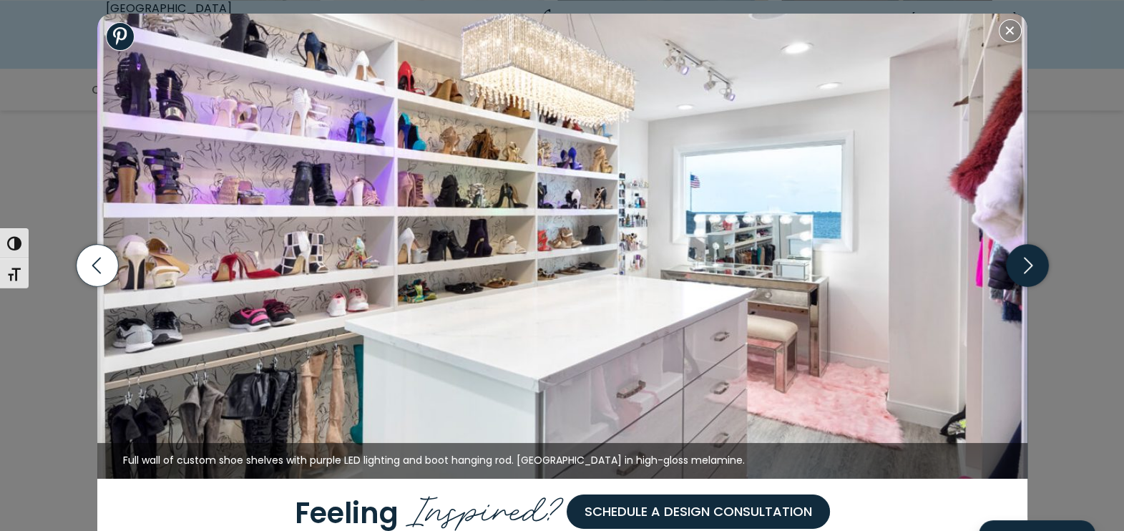
click at [1026, 262] on icon "button" at bounding box center [1027, 266] width 42 height 42
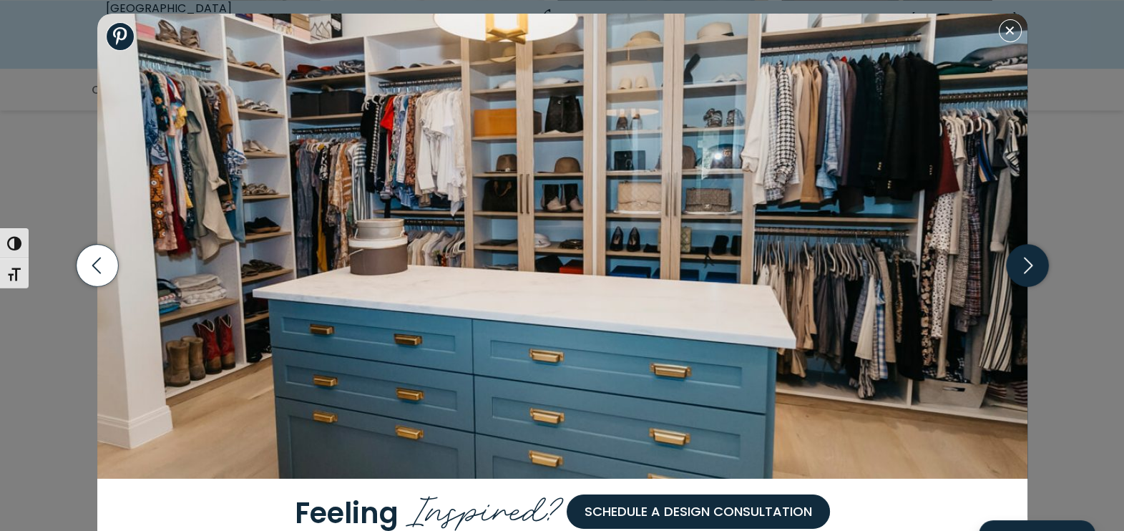
click at [1026, 262] on icon "button" at bounding box center [1027, 266] width 42 height 42
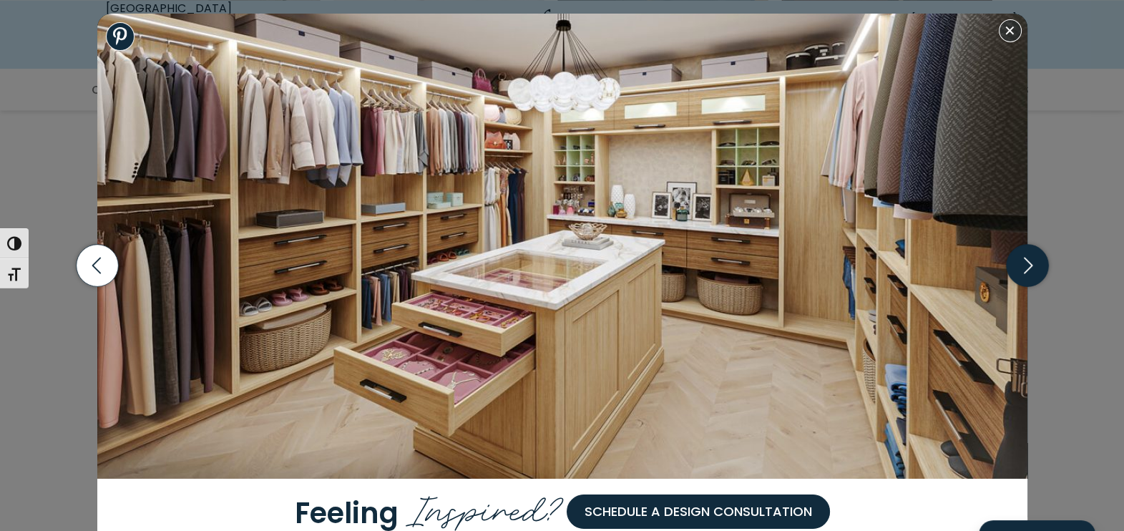
click at [1026, 262] on icon "button" at bounding box center [1027, 266] width 42 height 42
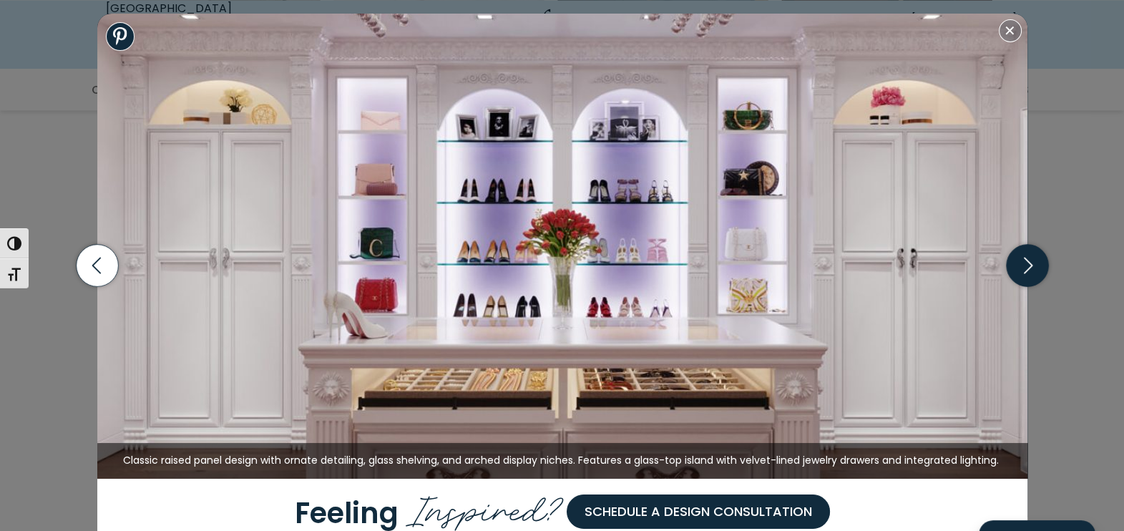
click at [1026, 262] on icon "button" at bounding box center [1027, 266] width 42 height 42
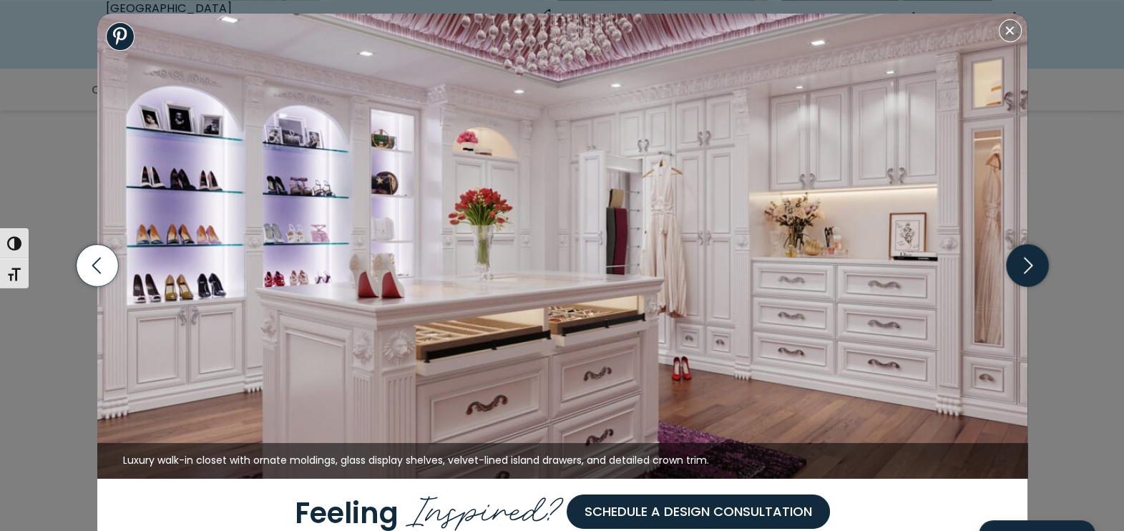
click at [1026, 262] on icon "button" at bounding box center [1027, 266] width 42 height 42
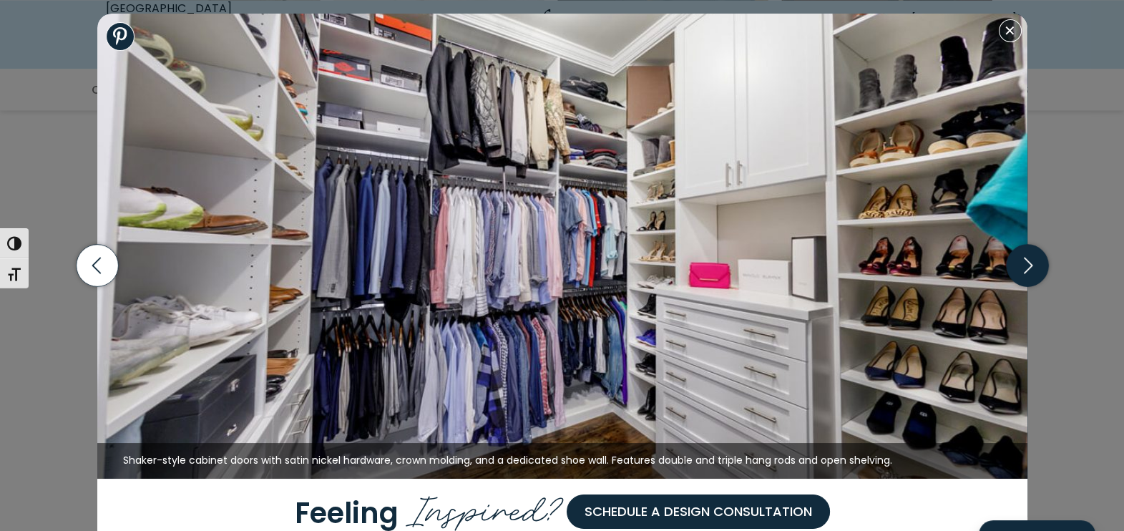
click at [1016, 279] on icon "button" at bounding box center [1027, 266] width 42 height 42
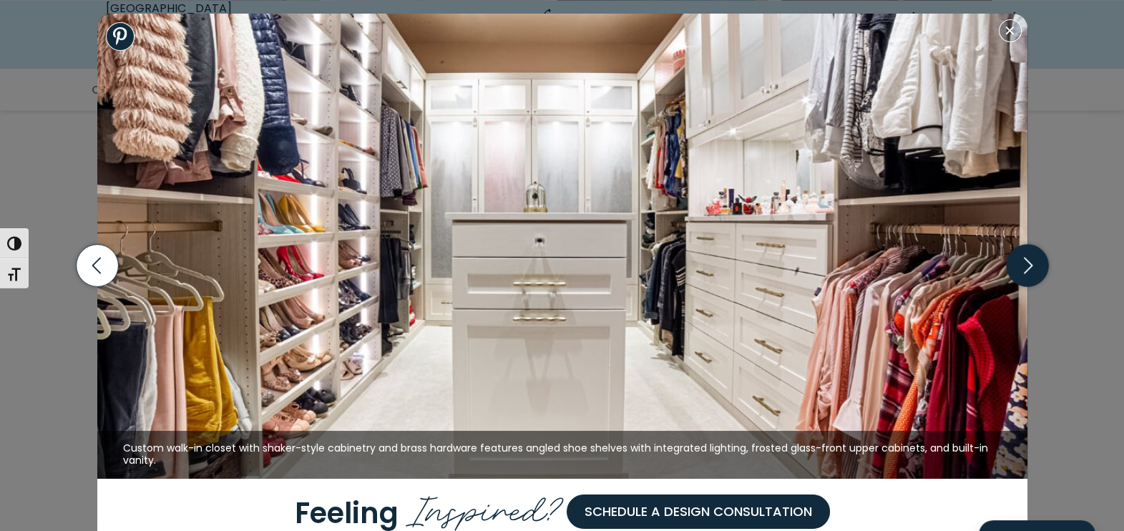
click at [1016, 279] on icon "button" at bounding box center [1027, 266] width 42 height 42
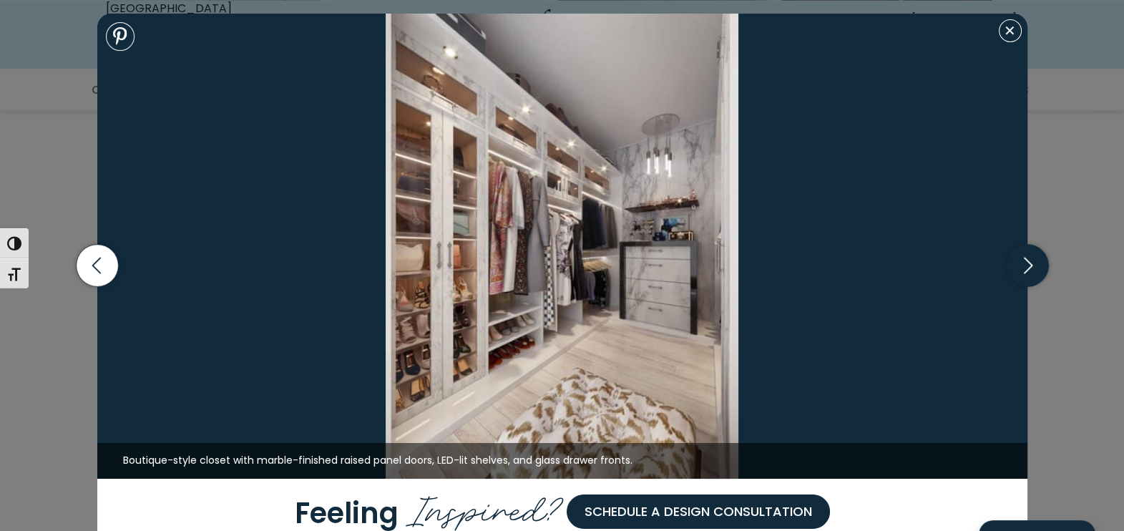
click at [1016, 279] on icon "button" at bounding box center [1027, 266] width 42 height 42
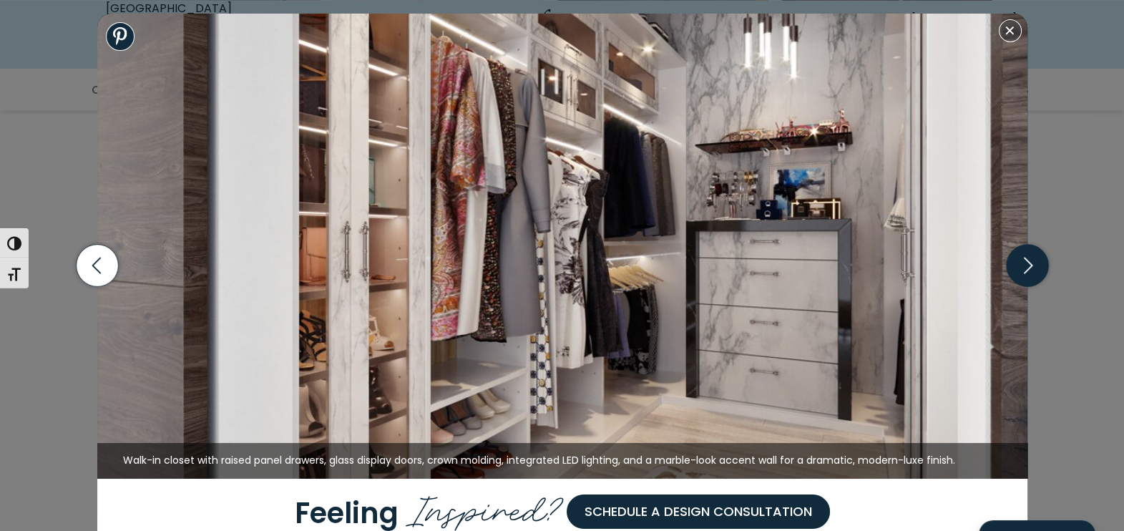
click at [1016, 279] on icon "button" at bounding box center [1027, 266] width 42 height 42
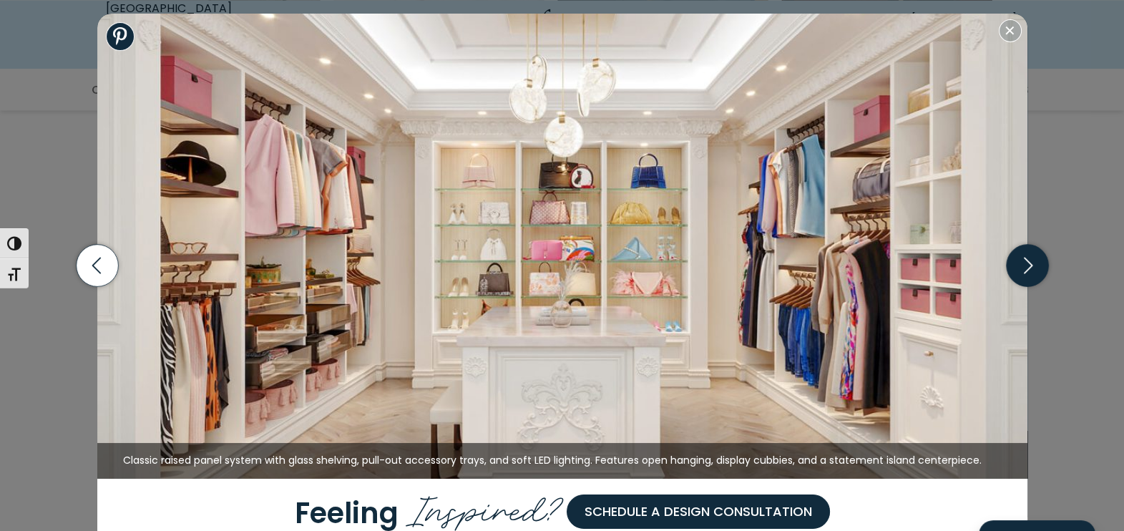
click at [1016, 279] on icon "button" at bounding box center [1027, 266] width 42 height 42
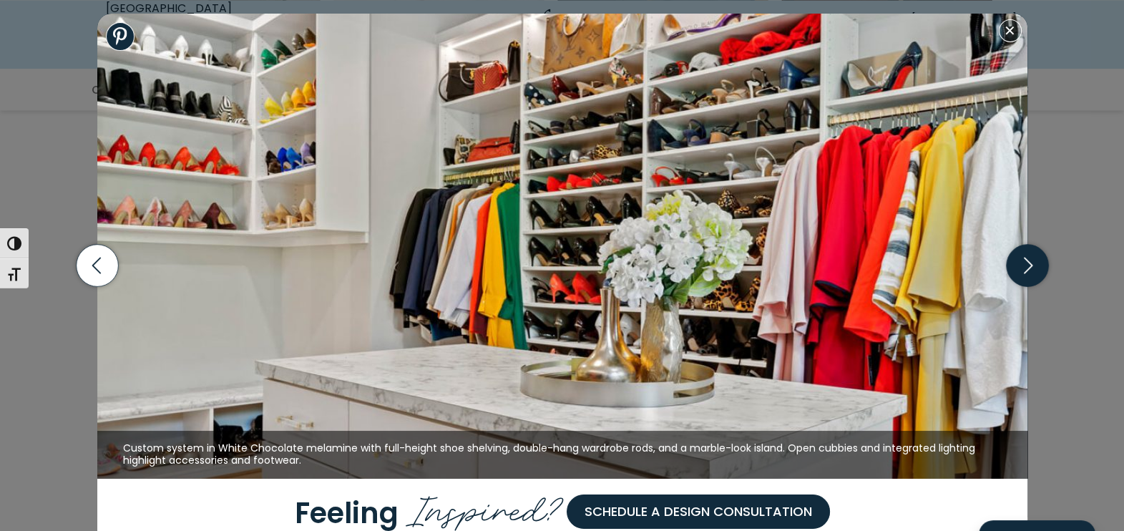
click at [1016, 279] on icon "button" at bounding box center [1027, 266] width 42 height 42
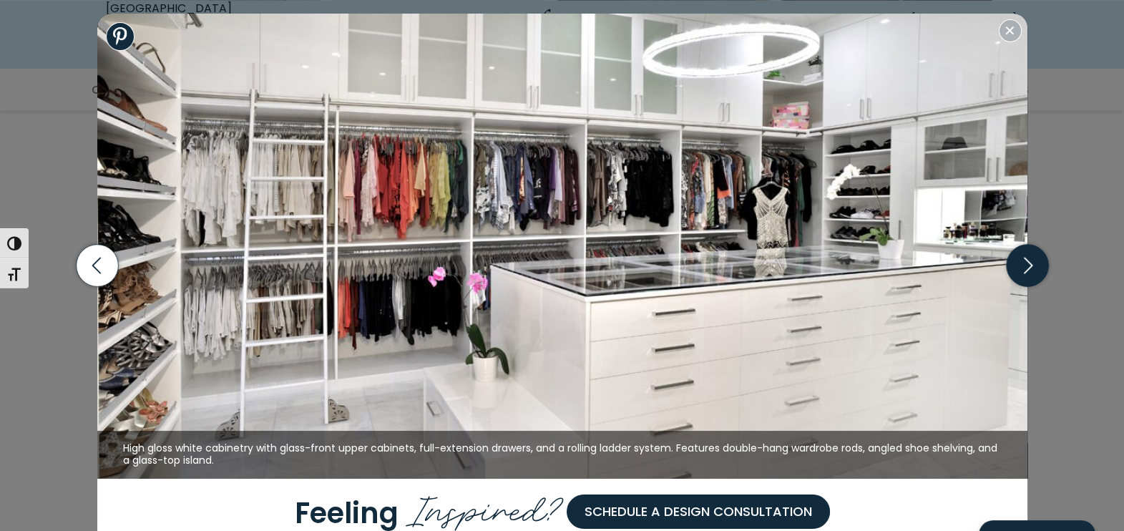
click at [1016, 279] on icon "button" at bounding box center [1027, 266] width 42 height 42
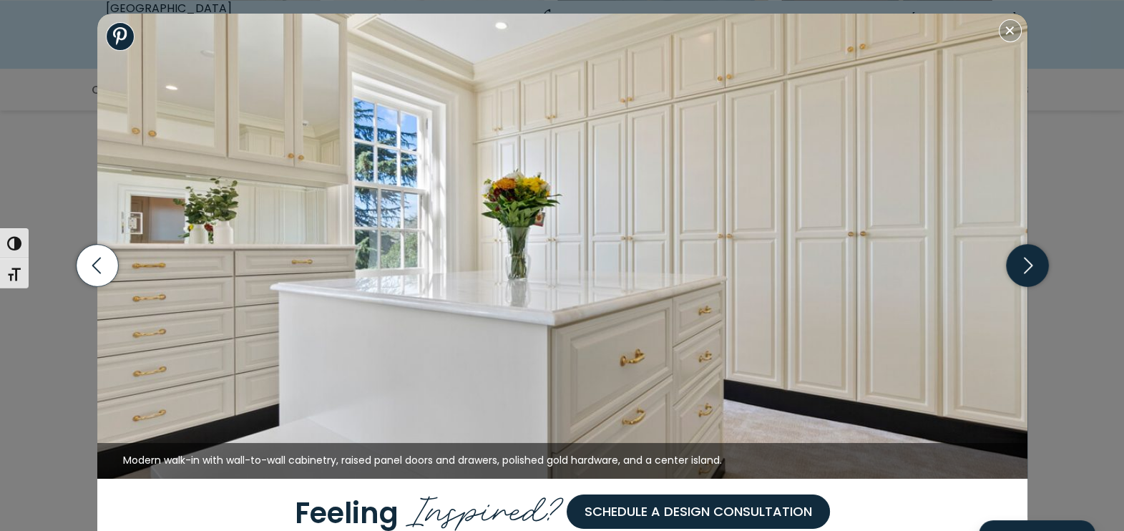
click at [1016, 279] on icon "button" at bounding box center [1027, 266] width 42 height 42
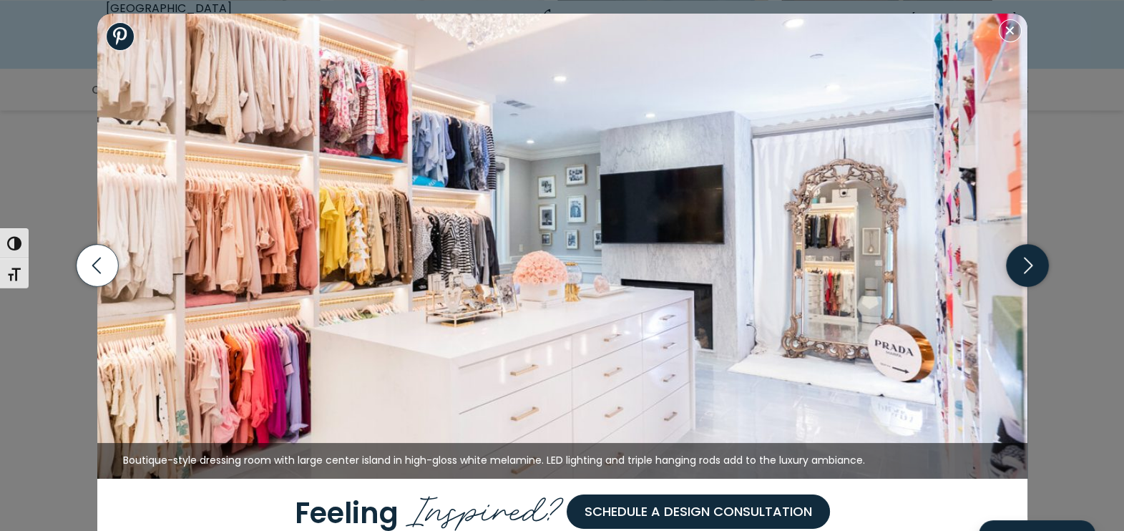
click at [1016, 279] on icon "button" at bounding box center [1027, 266] width 42 height 42
